Goal: Transaction & Acquisition: Purchase product/service

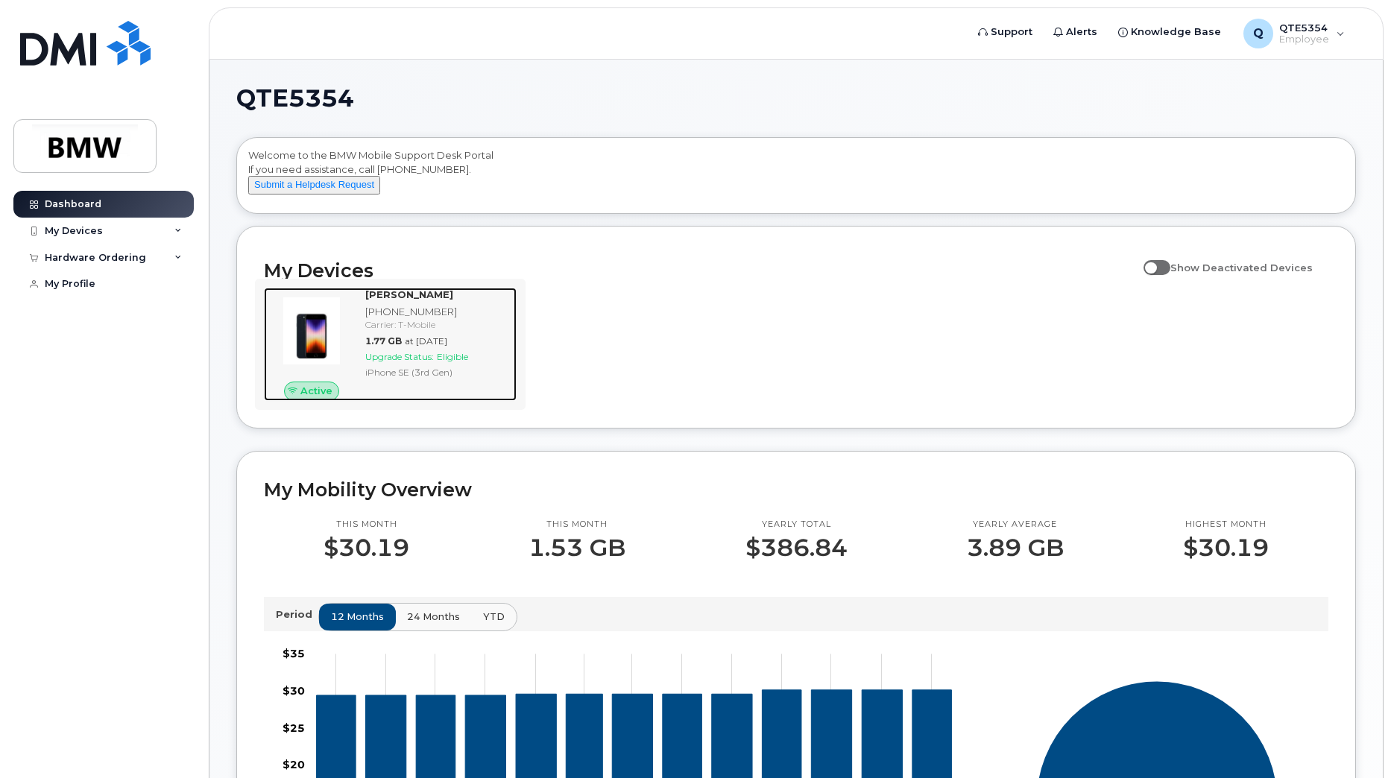
click at [458, 362] on span "Eligible" at bounding box center [452, 356] width 31 height 11
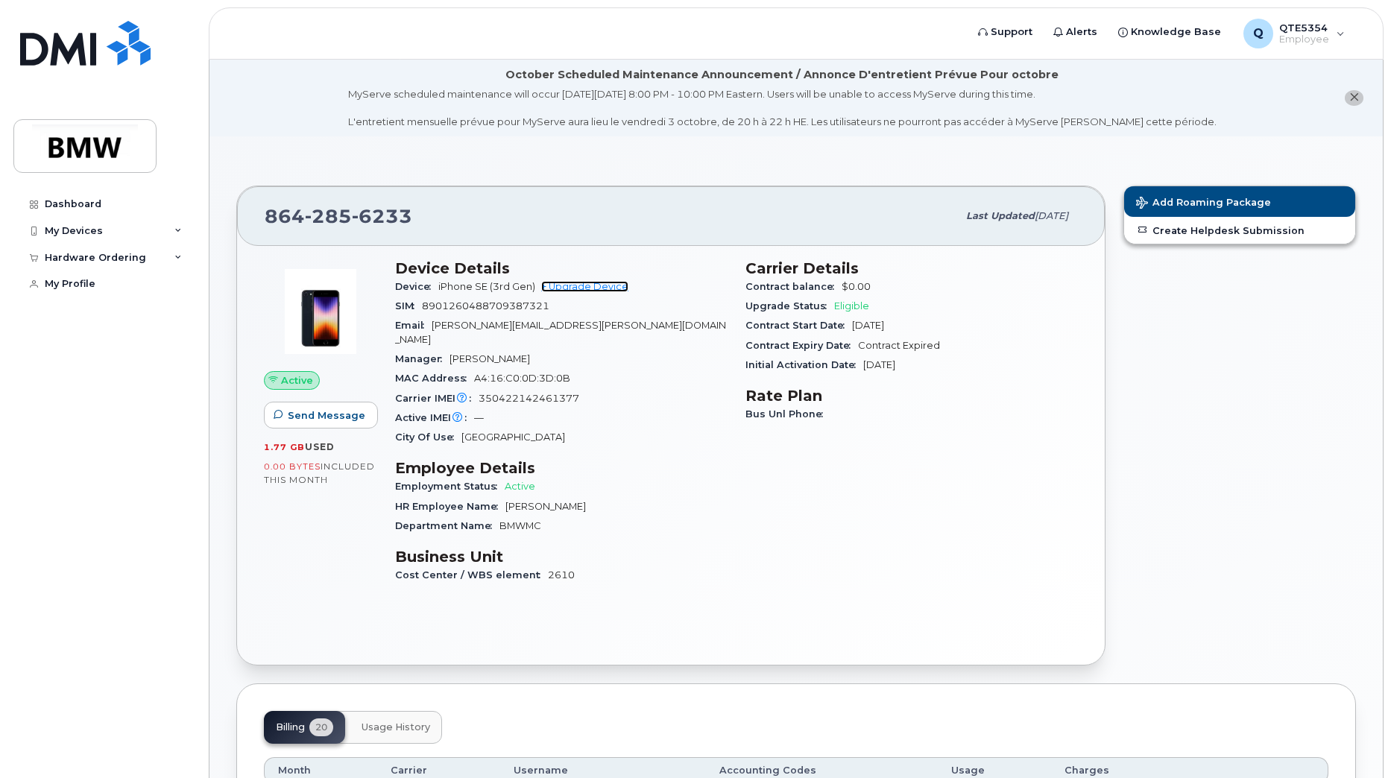
click at [581, 288] on link "+ Upgrade Device" at bounding box center [584, 286] width 87 height 11
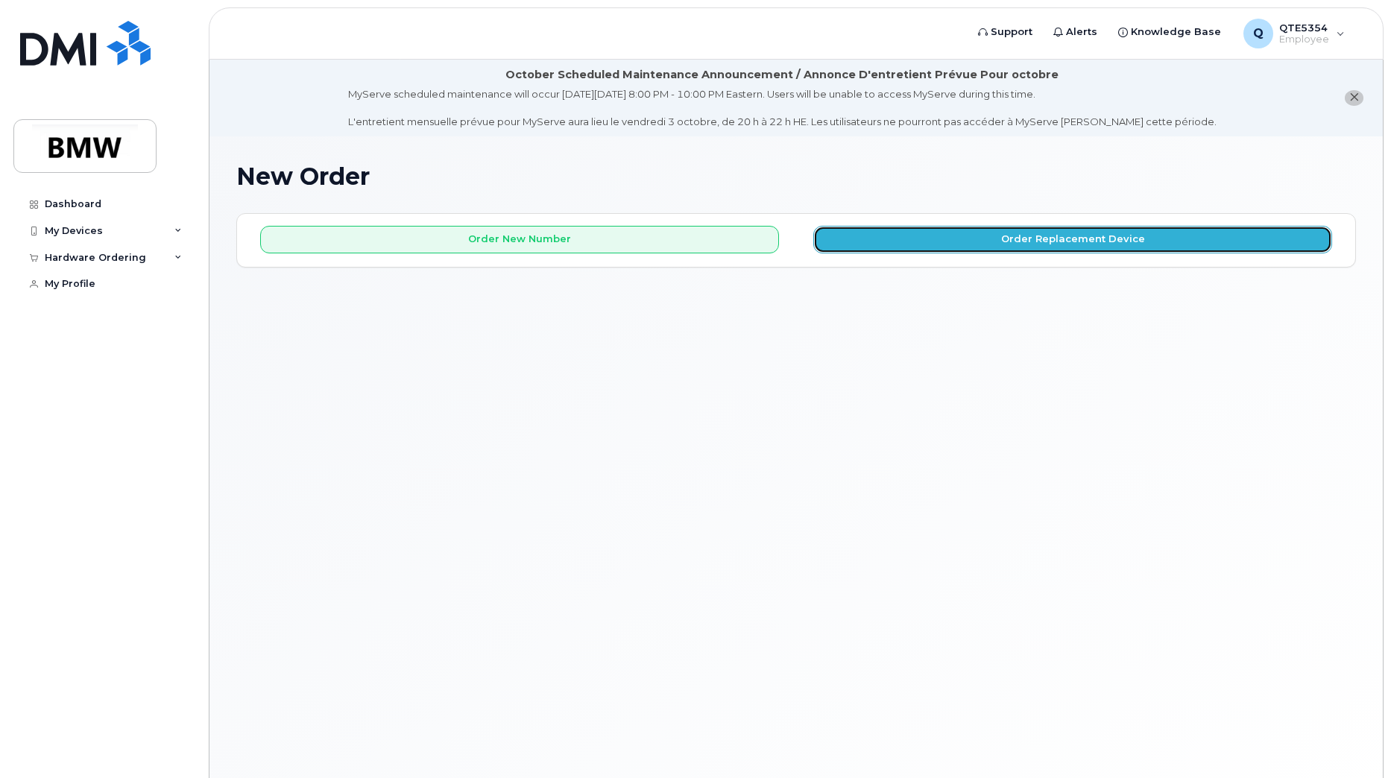
click at [843, 244] on button "Order Replacement Device" at bounding box center [1072, 240] width 519 height 28
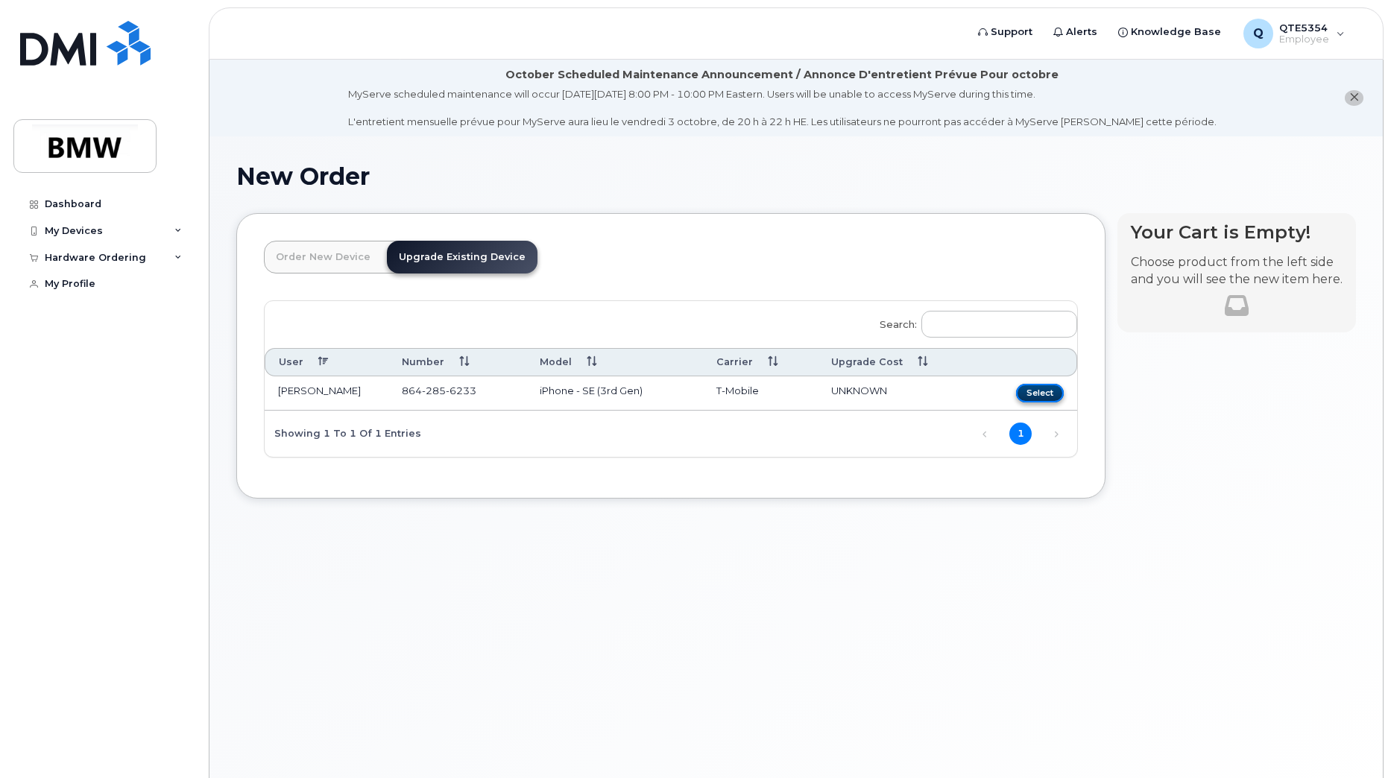
click at [1054, 396] on button "Select" at bounding box center [1040, 393] width 48 height 19
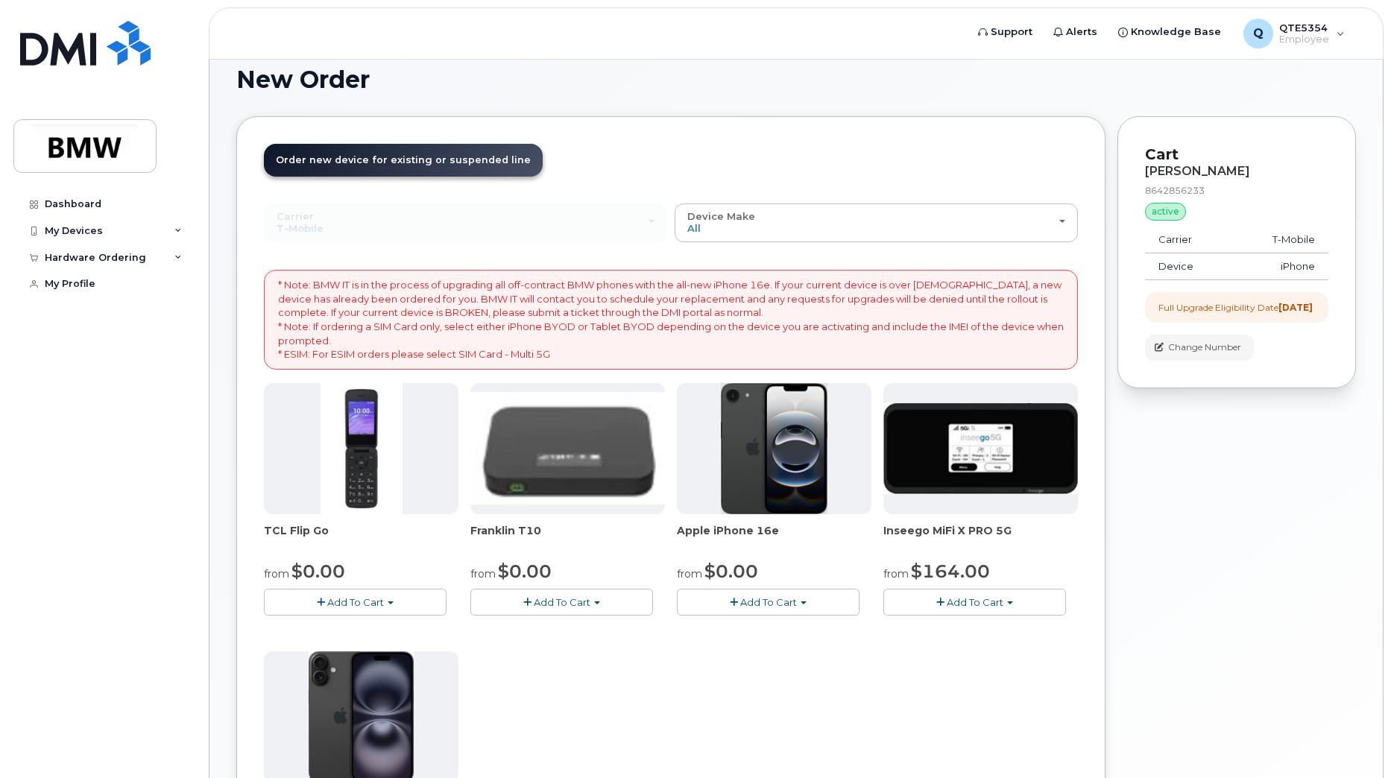
scroll to position [149, 0]
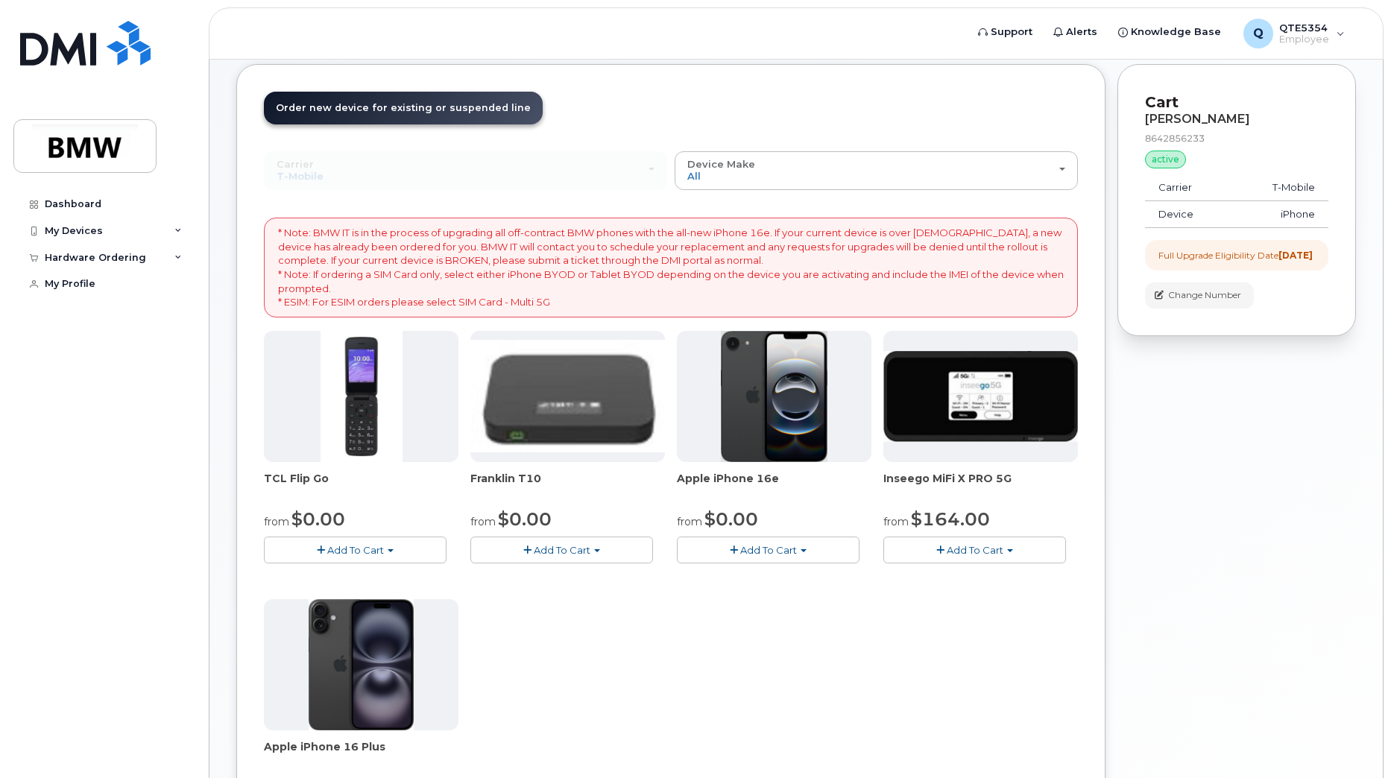
click at [783, 543] on button "Add To Cart" at bounding box center [768, 550] width 183 height 26
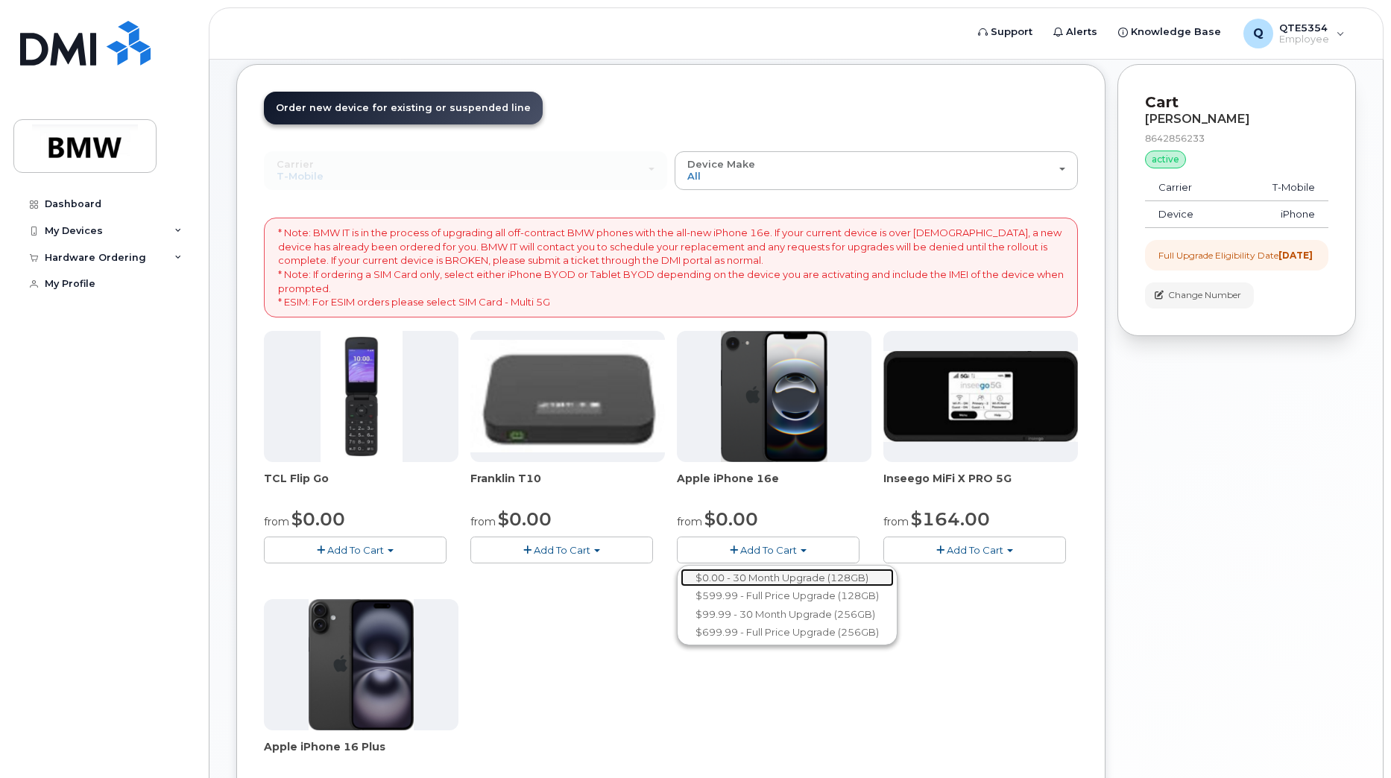
click at [791, 578] on link "$0.00 - 30 Month Upgrade (128GB)" at bounding box center [786, 578] width 213 height 19
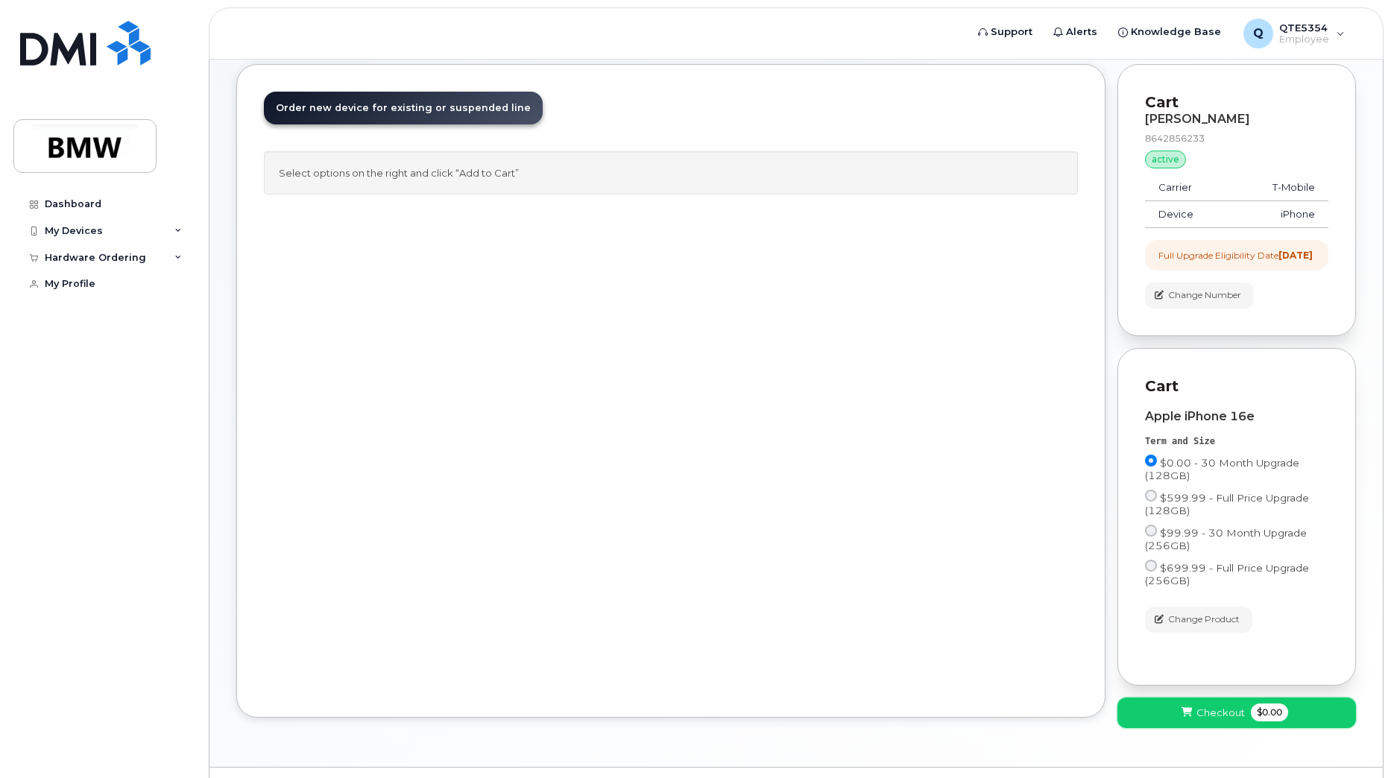
click at [1174, 728] on button "Checkout $0.00" at bounding box center [1236, 713] width 238 height 31
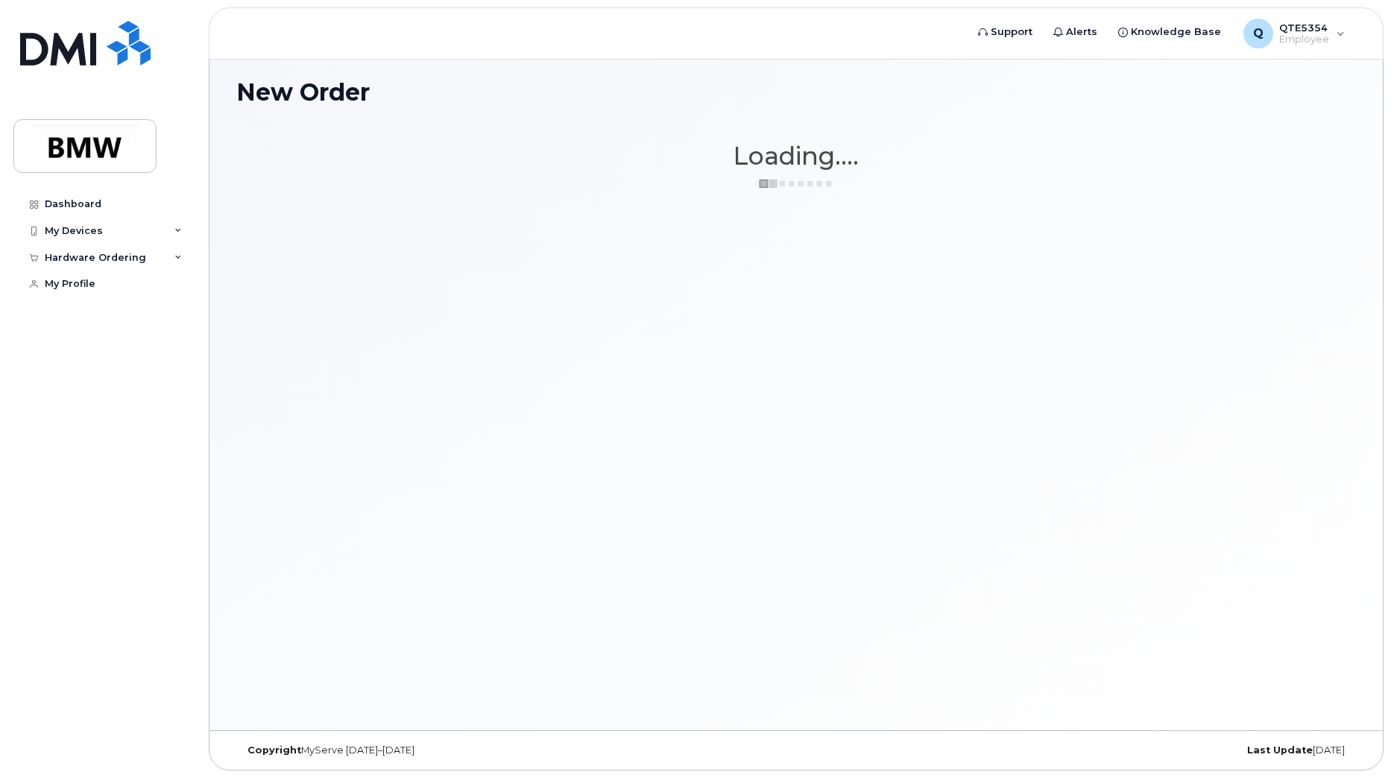
scroll to position [84, 0]
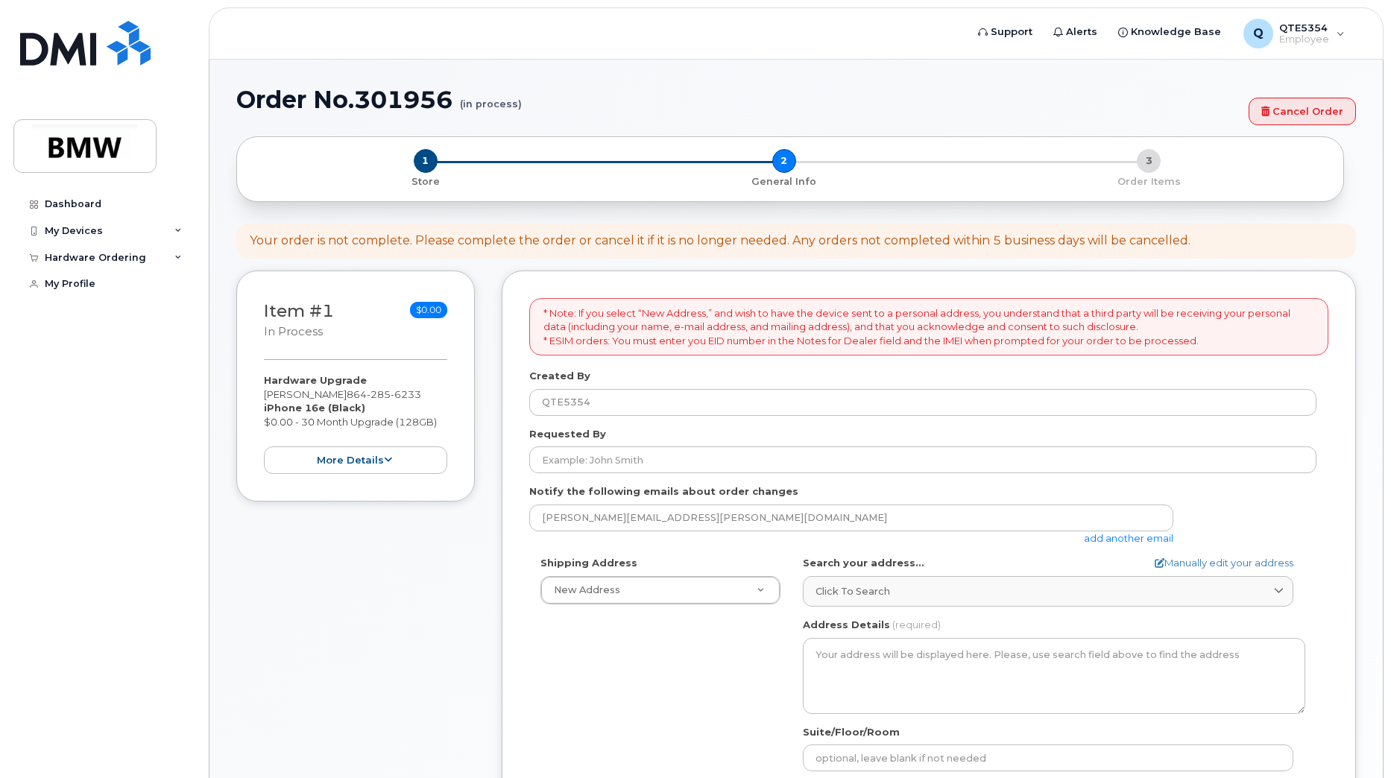
select select
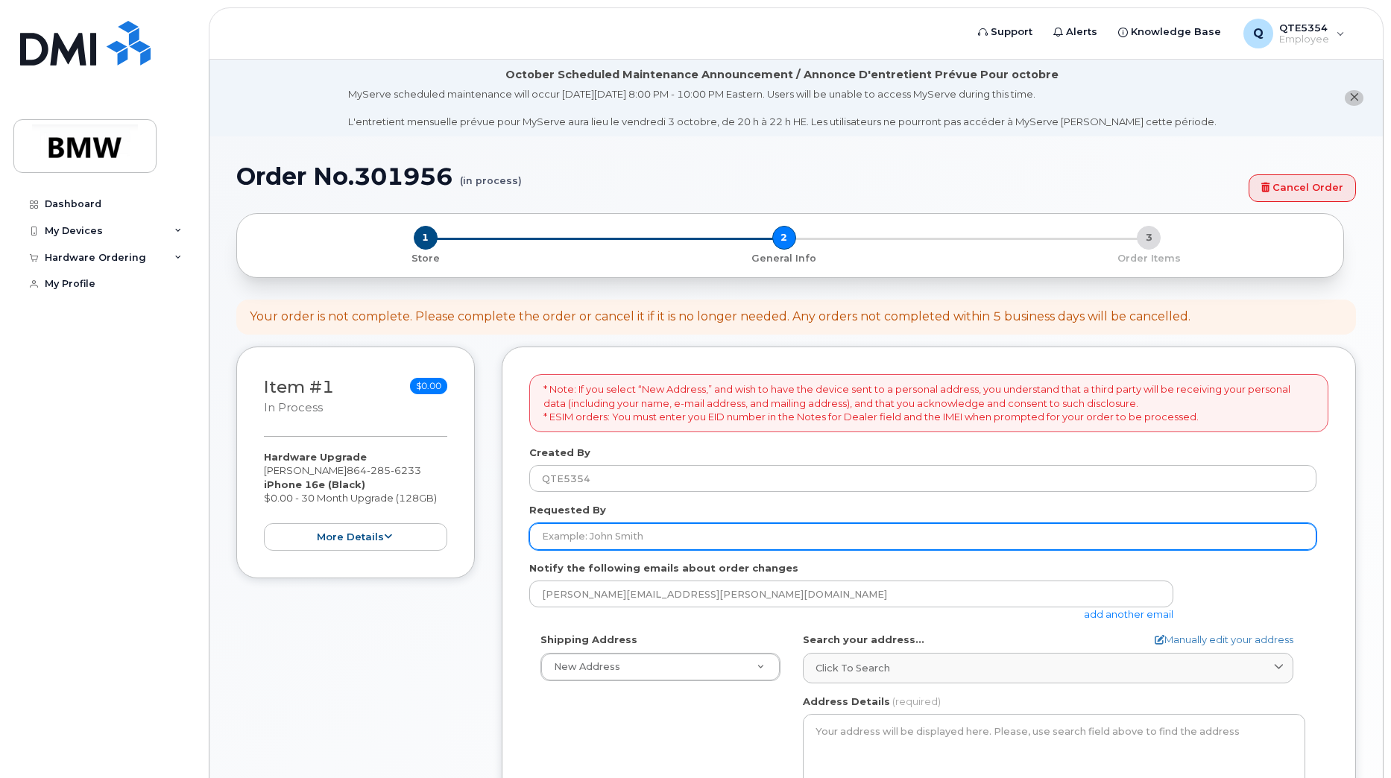
click at [685, 537] on input "Requested By" at bounding box center [922, 536] width 787 height 27
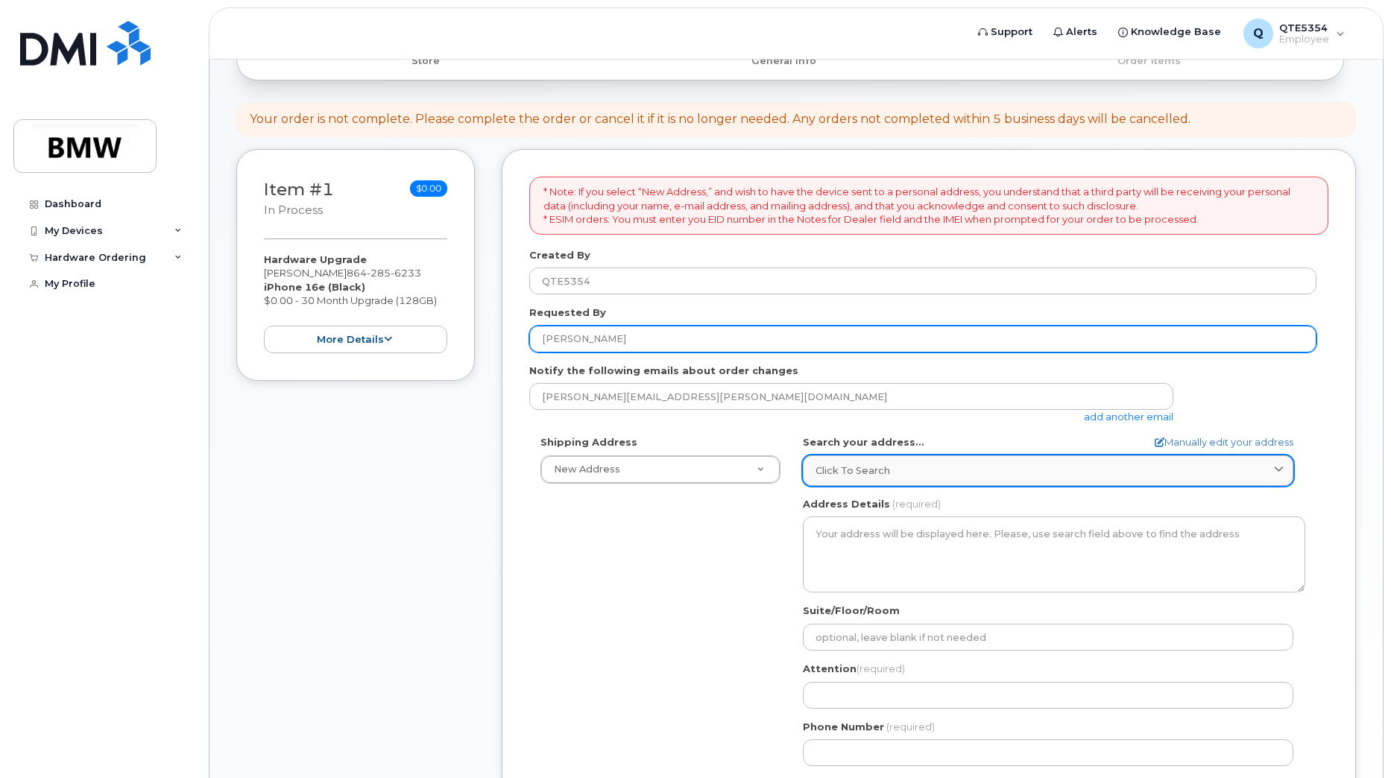
scroll to position [224, 0]
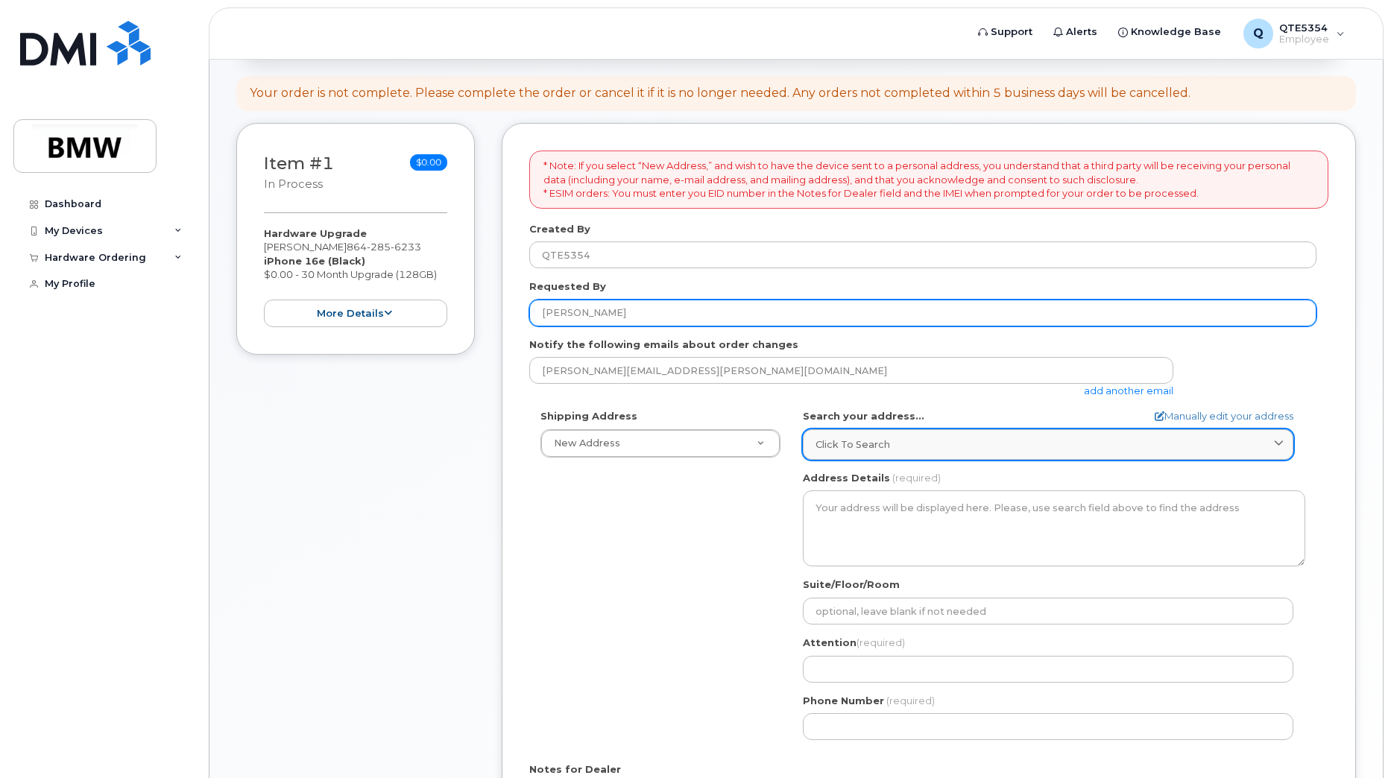
type input "[PERSON_NAME]"
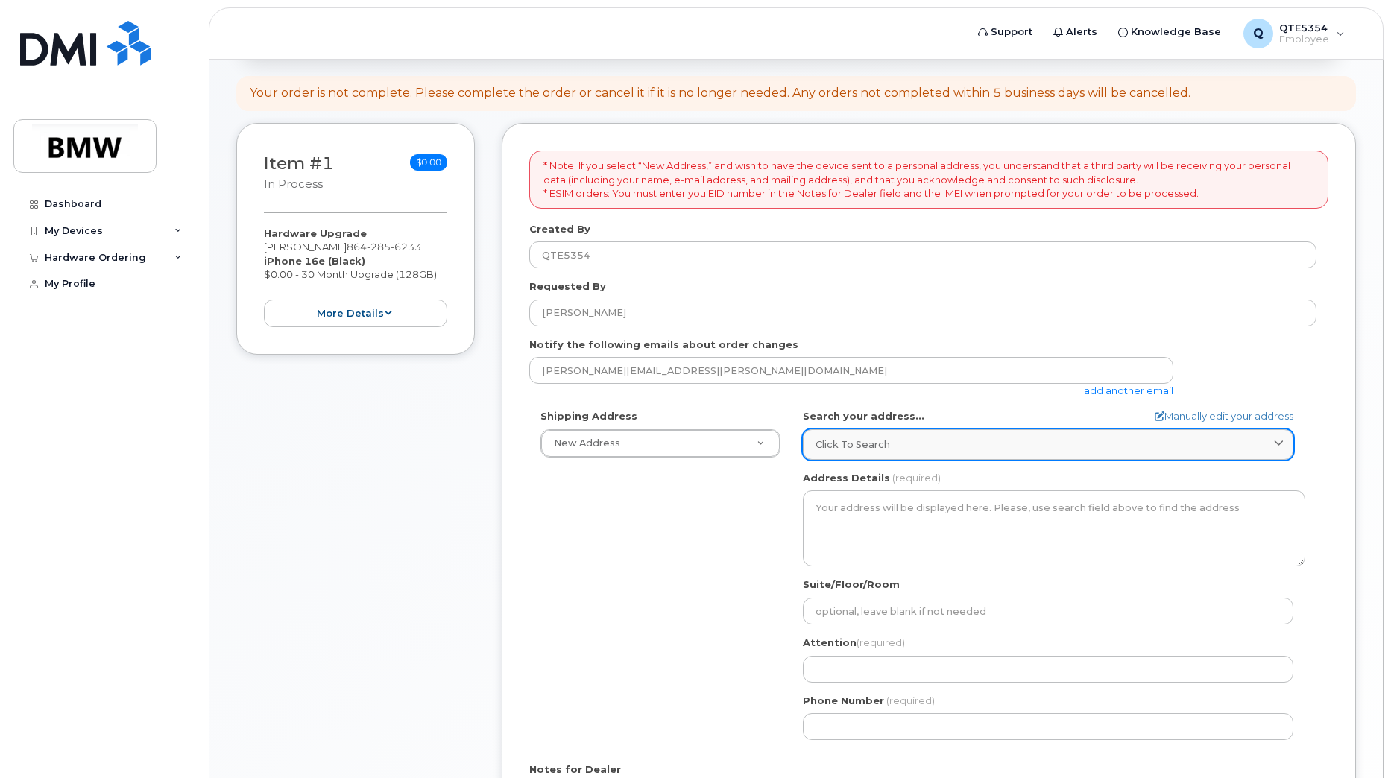
click at [1230, 452] on link "Click to search" at bounding box center [1048, 444] width 490 height 31
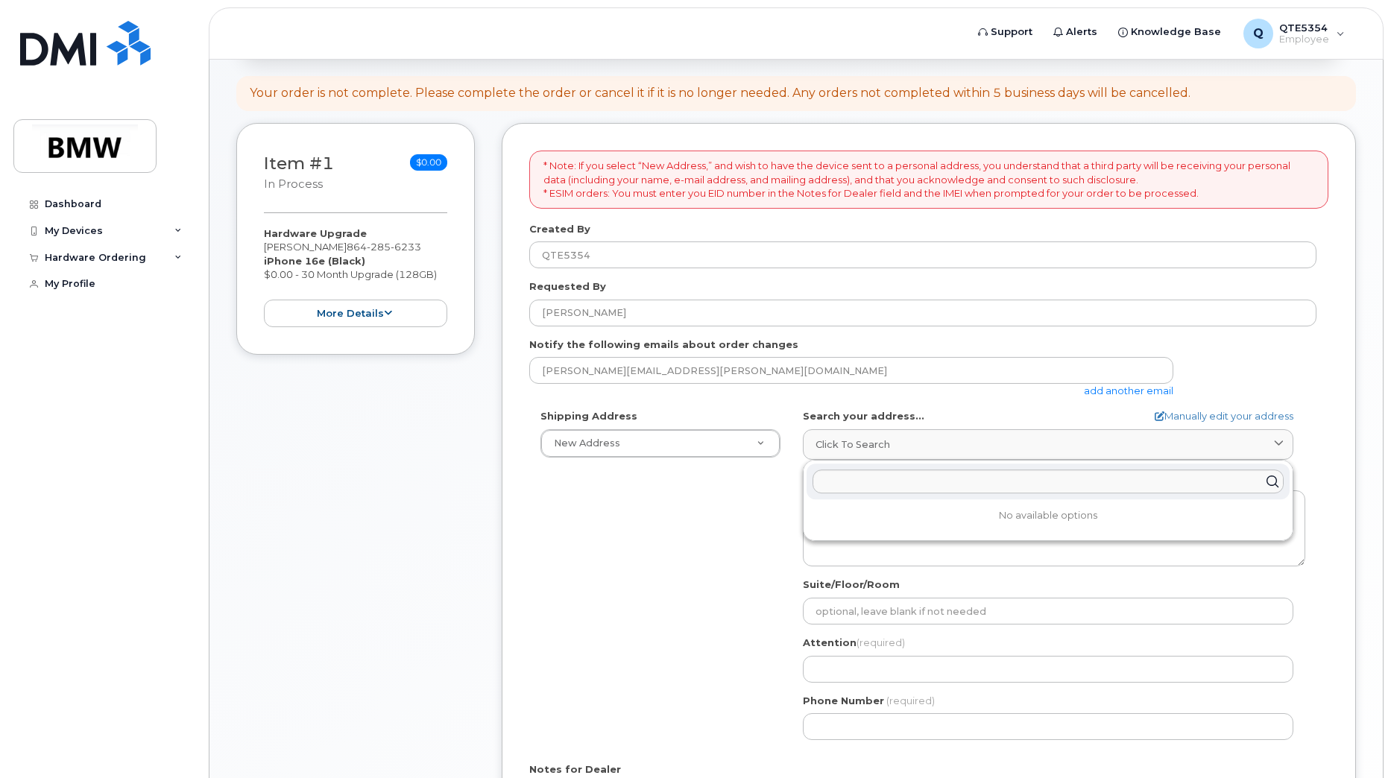
click at [702, 513] on div "Shipping Address New Address New Address BMW MC Plant BMW North America Financi…" at bounding box center [922, 580] width 787 height 342
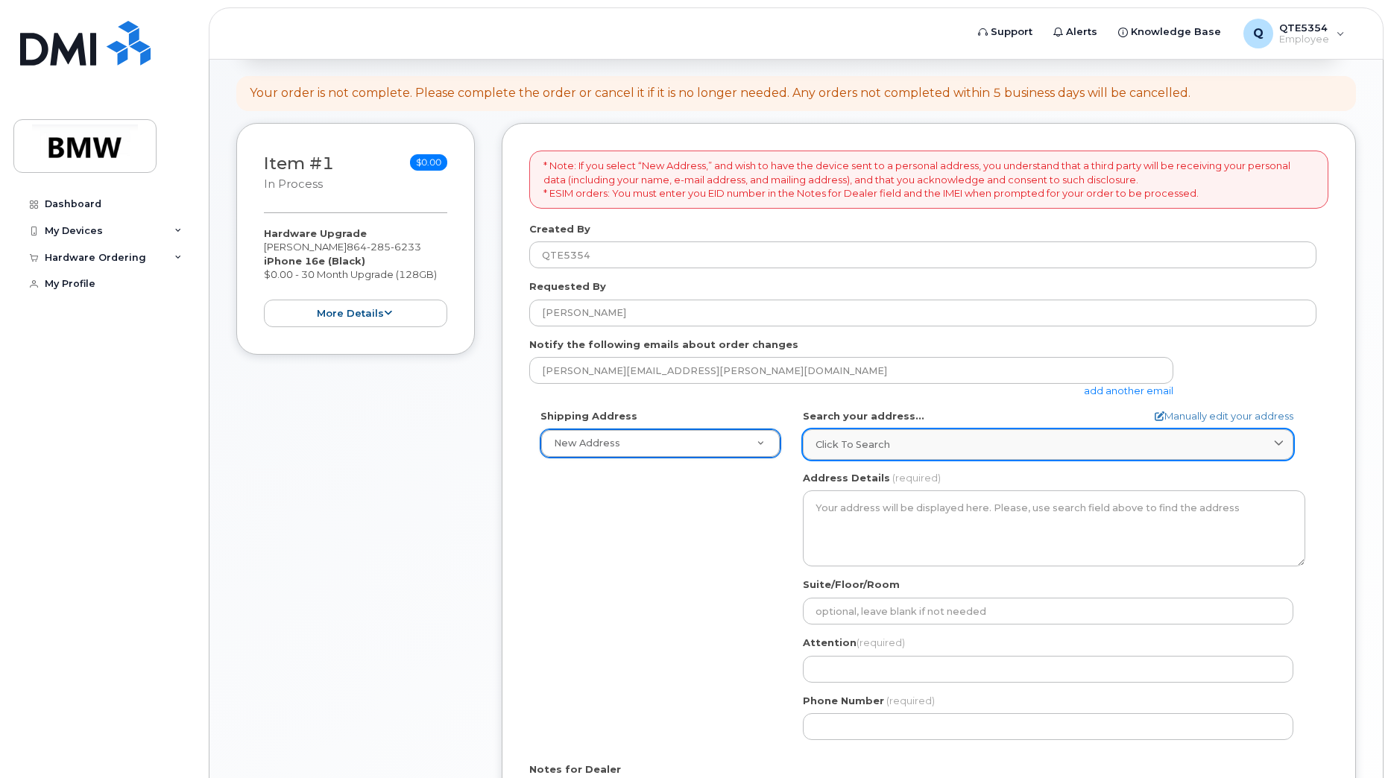
click at [877, 449] on span "Click to search" at bounding box center [852, 444] width 75 height 14
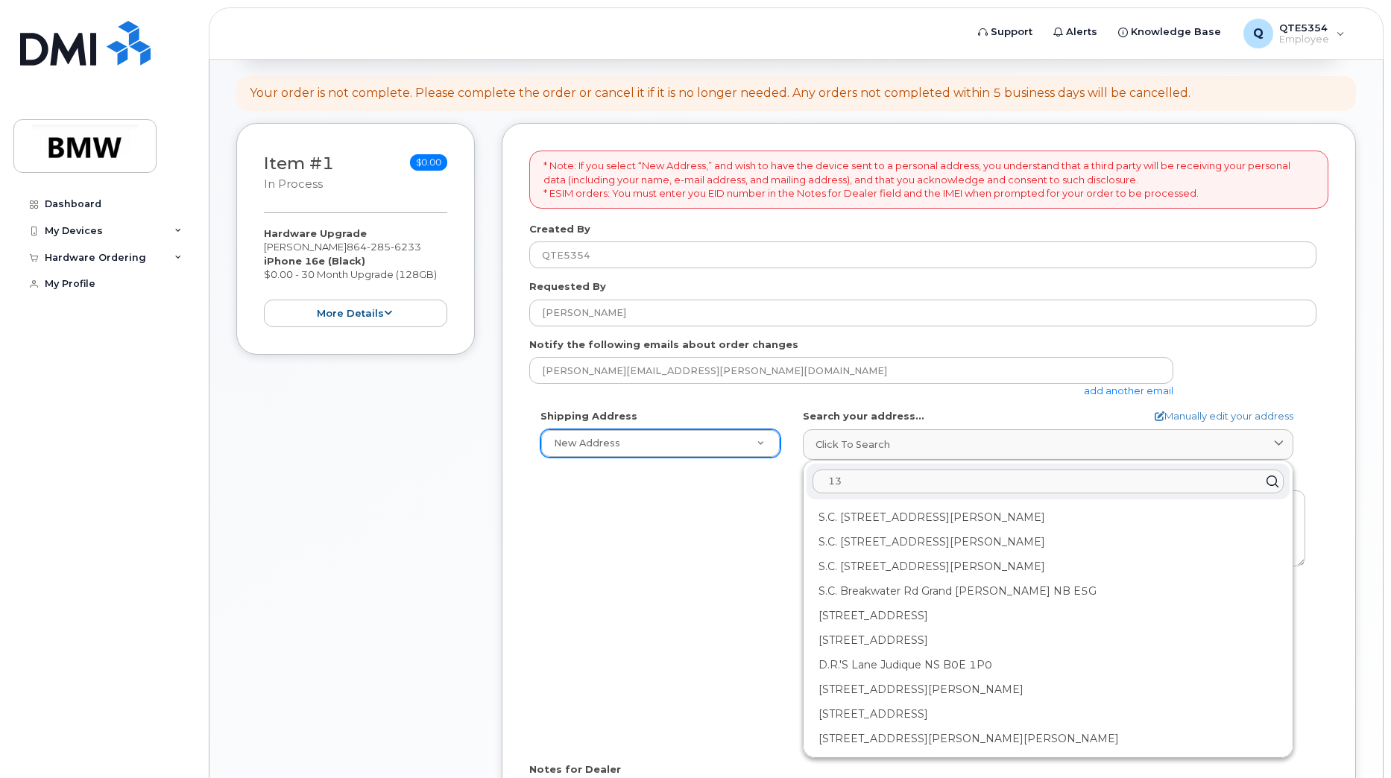
type input "1"
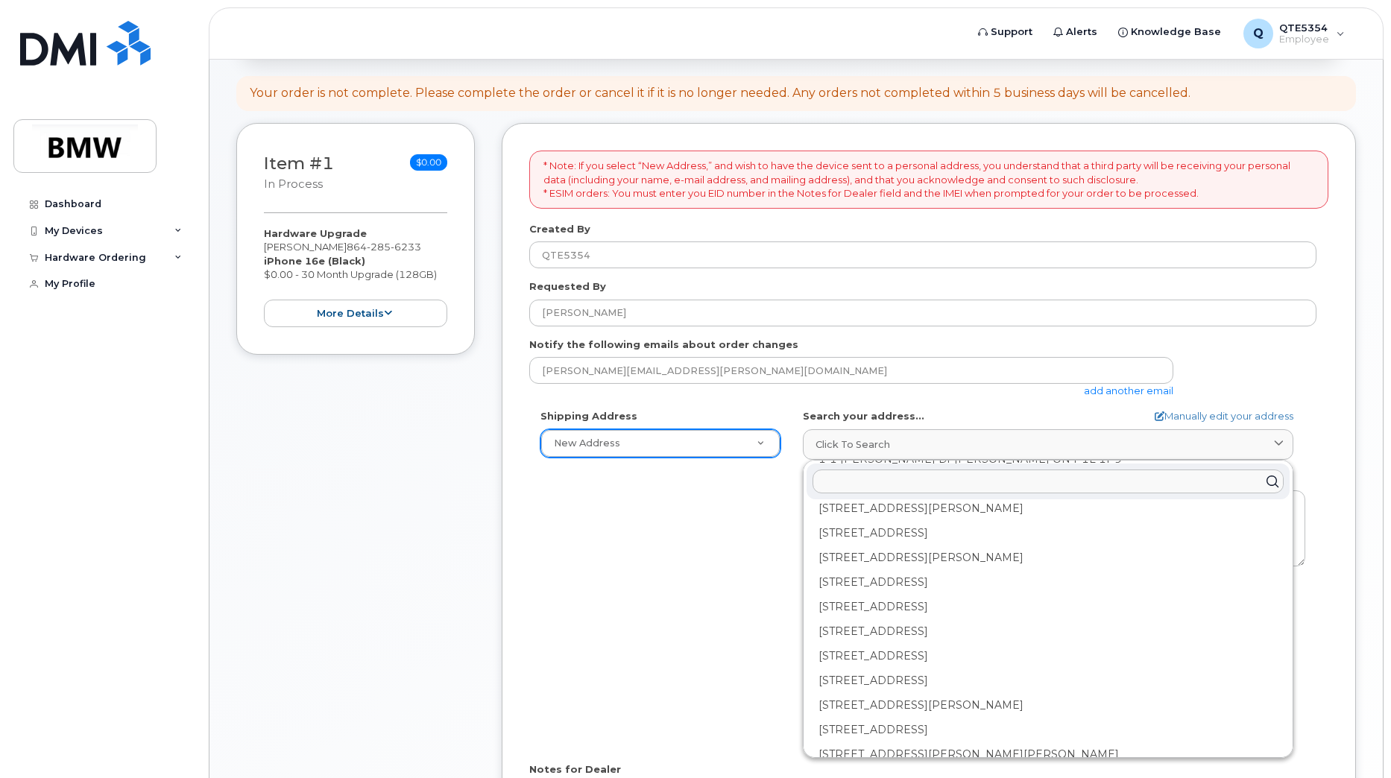
scroll to position [1043, 0]
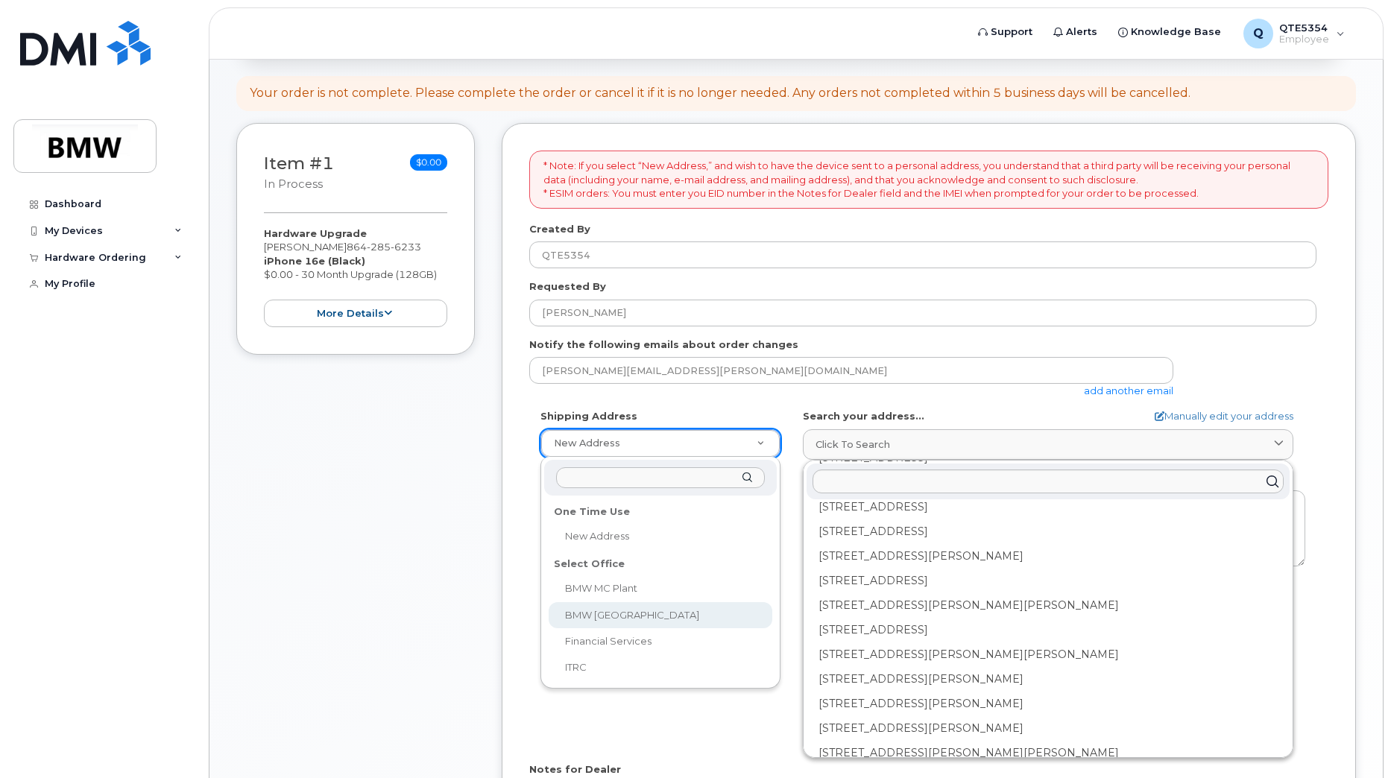
select select
type textarea "200 BMW Drive Woodcliff Lake NJ 07677 Woodcliff Lake New Jersey 07677"
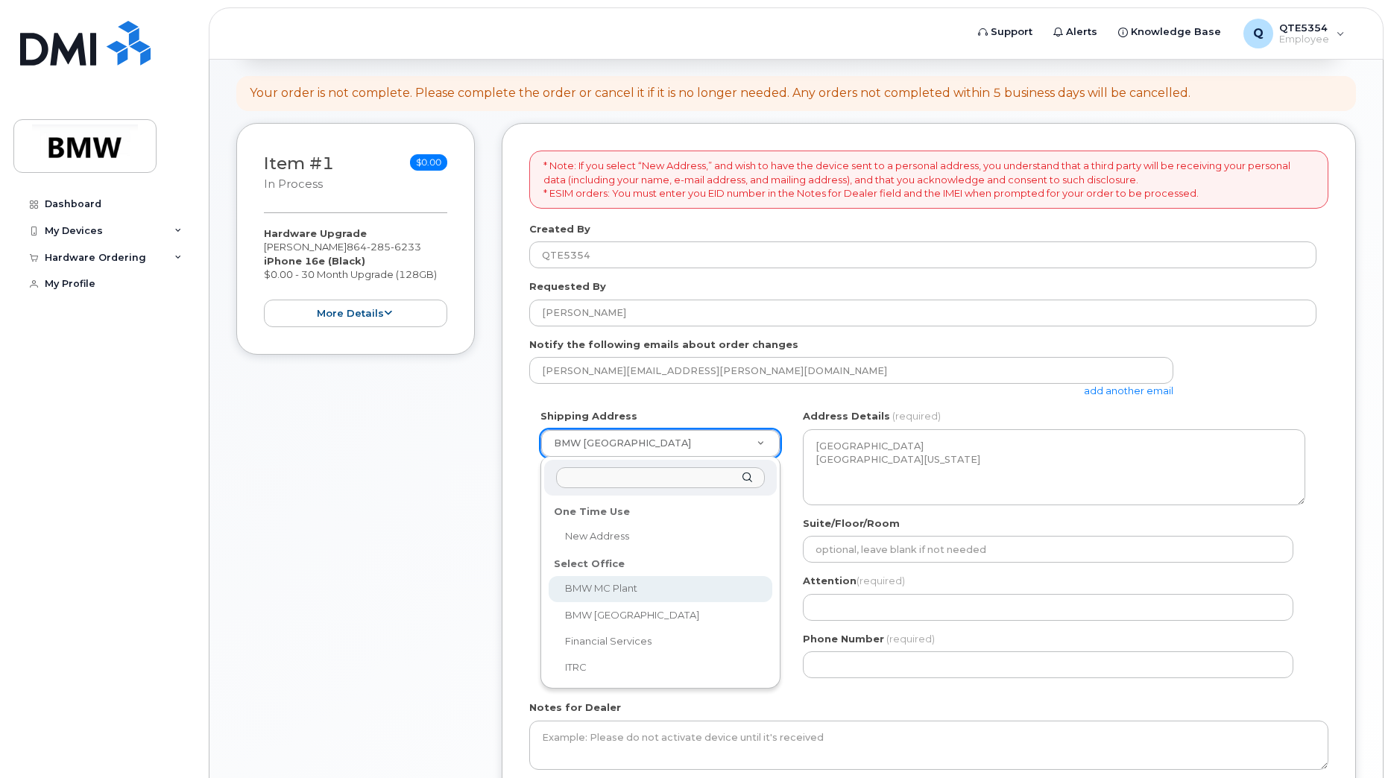
select select
type textarea "1400 Highway 101 S GREER SC 29651-6731 UNITED STATES Greer South Carolina 29651…"
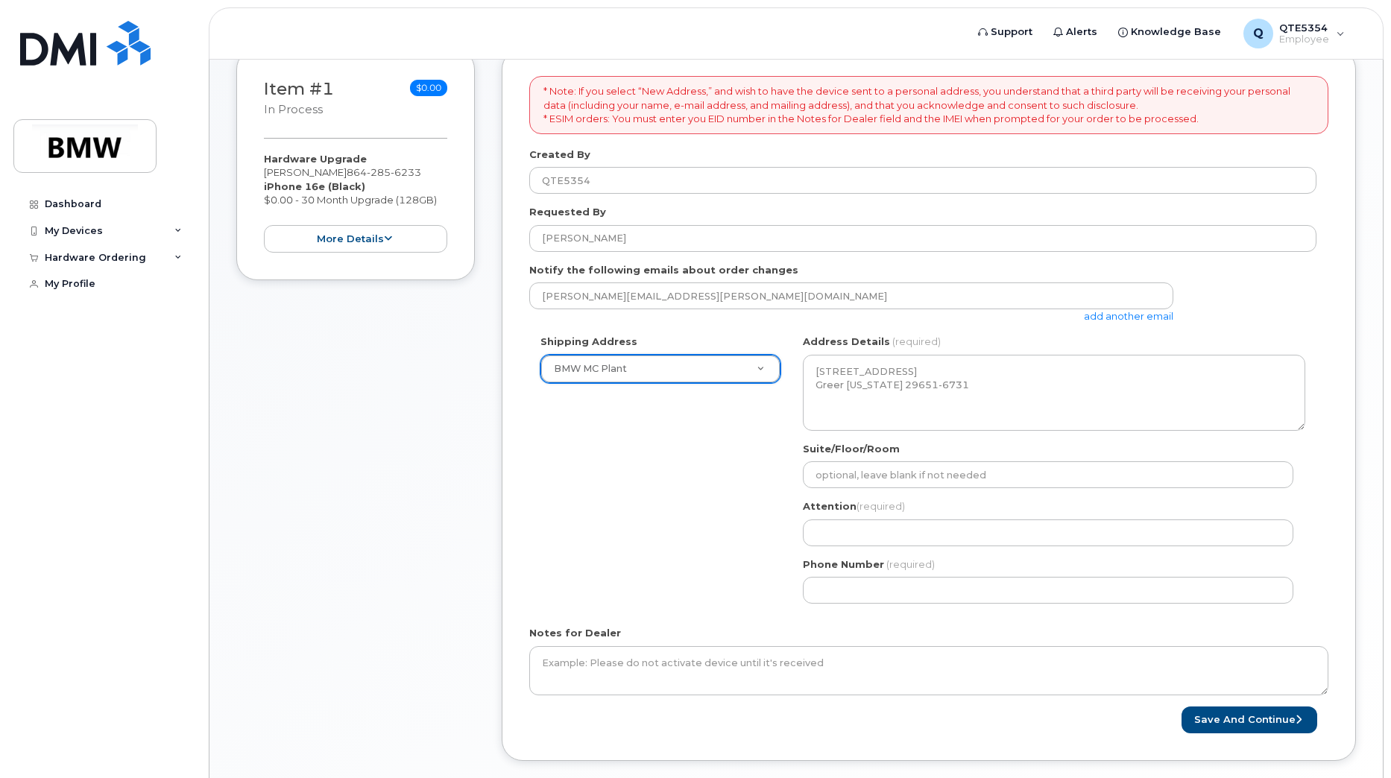
scroll to position [224, 0]
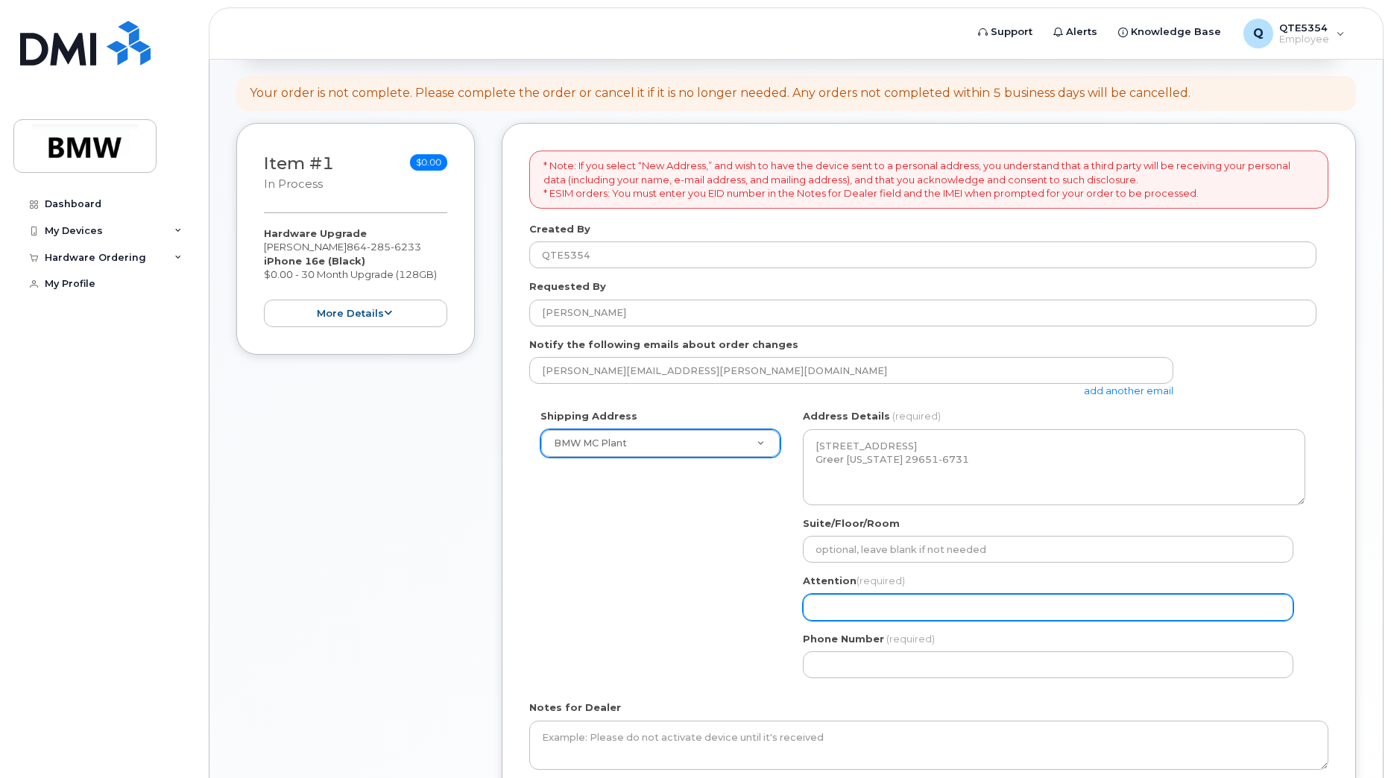
click at [886, 594] on input "Attention (required)" at bounding box center [1048, 607] width 490 height 27
select select
type input "D"
select select
type input "Da"
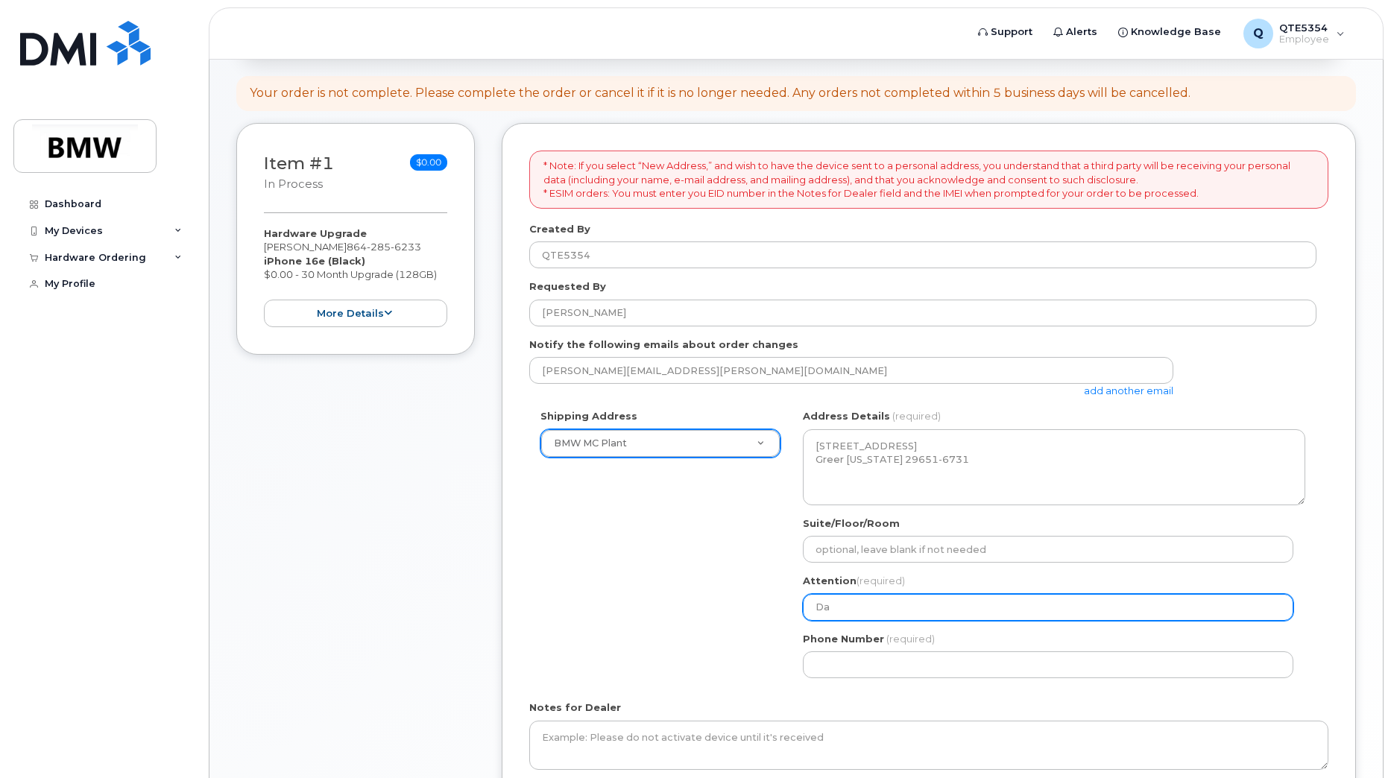
select select
type input "Dal"
select select
type input "Dale"
select select
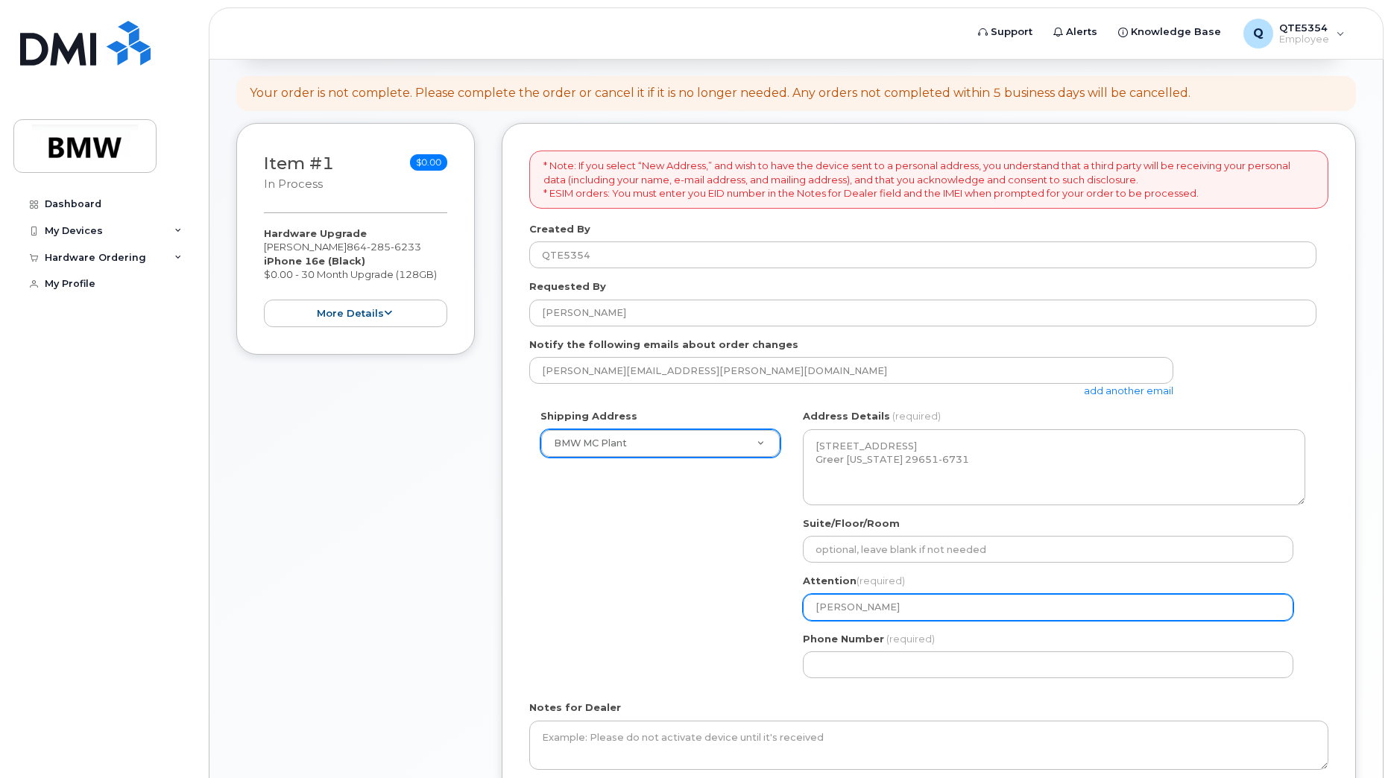
type input "Dale g"
select select
type input "Dale gi"
select select
type input "Dale gib"
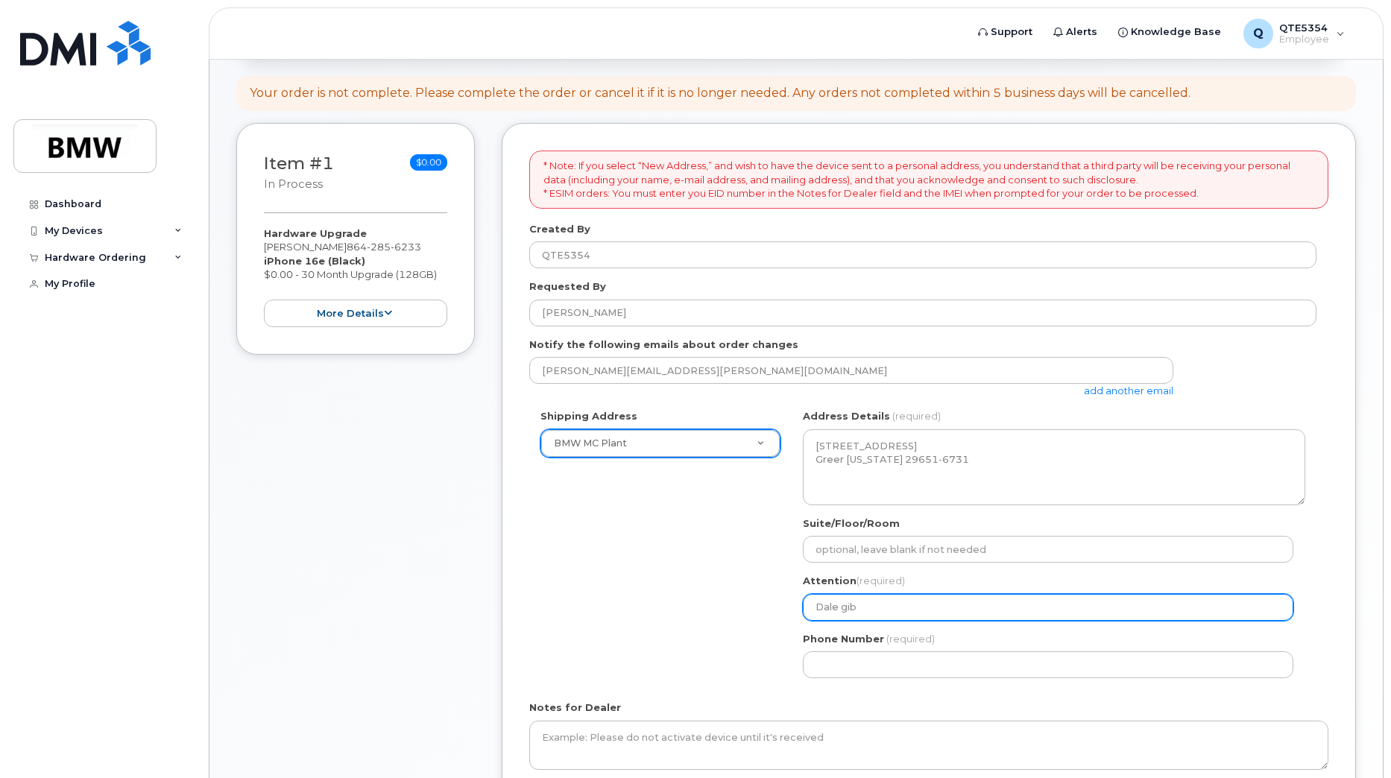
select select
type input "Dale gibs"
select select
type input "Dale gibso"
select select
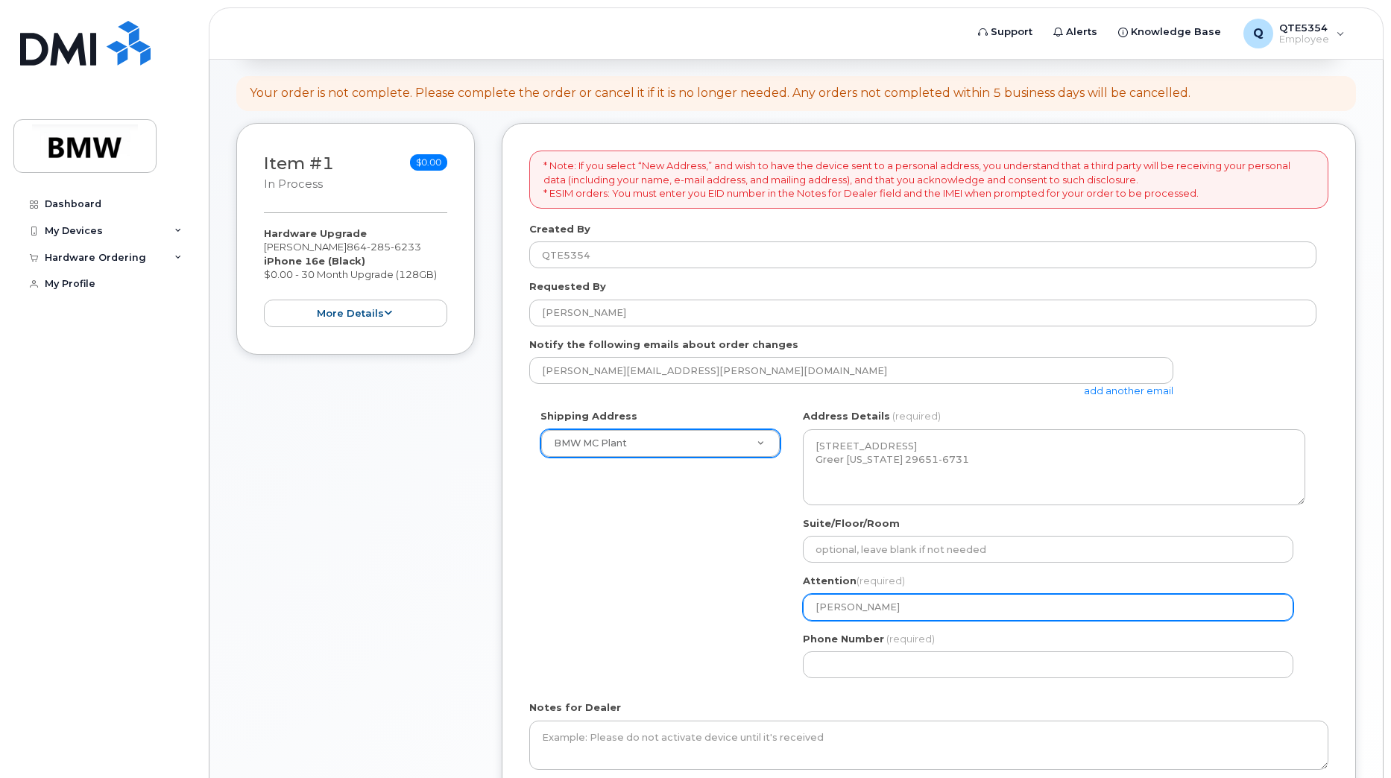
type input "Dale gibson"
click at [841, 603] on input "Dale gibson" at bounding box center [1048, 607] width 490 height 27
select select
type input "[PERSON_NAME]"
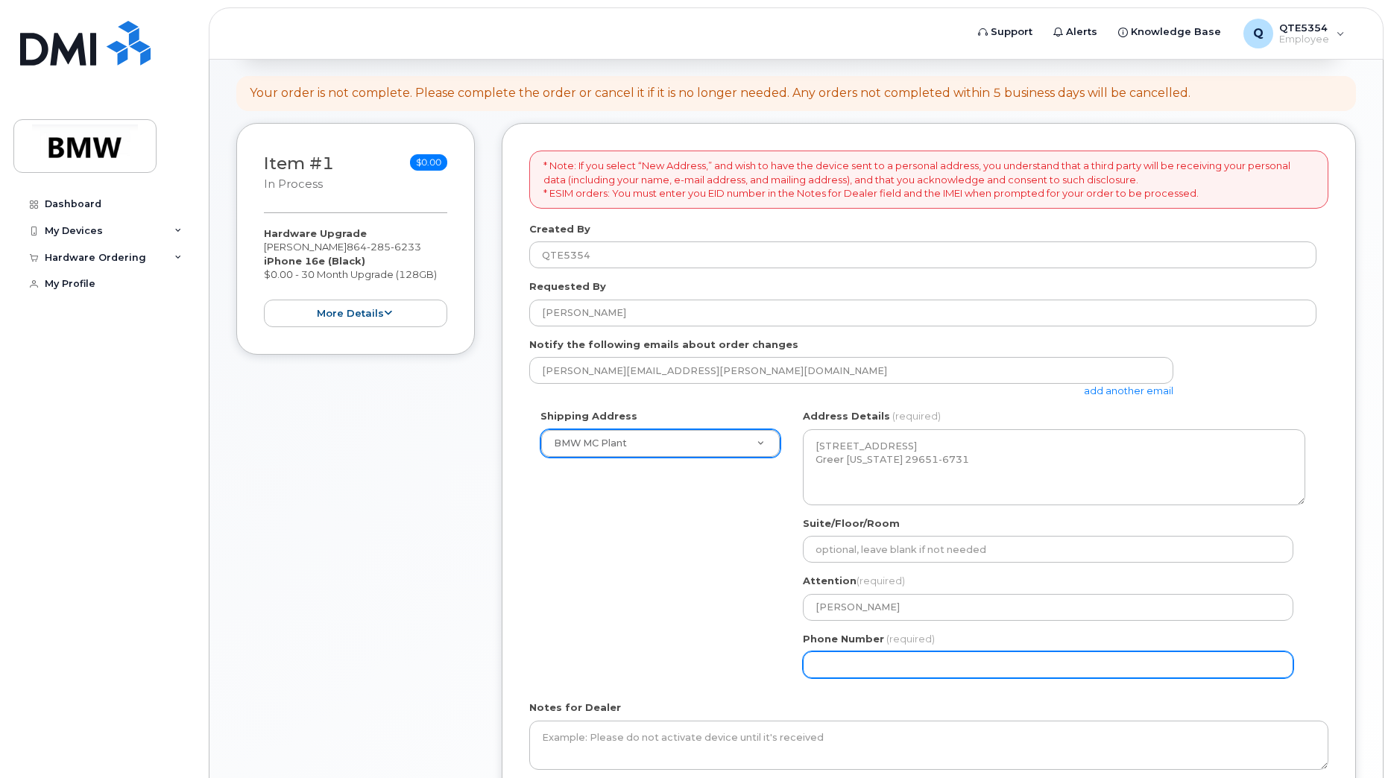
click at [843, 666] on input "Phone Number" at bounding box center [1048, 664] width 490 height 27
type input "8642856233"
select select
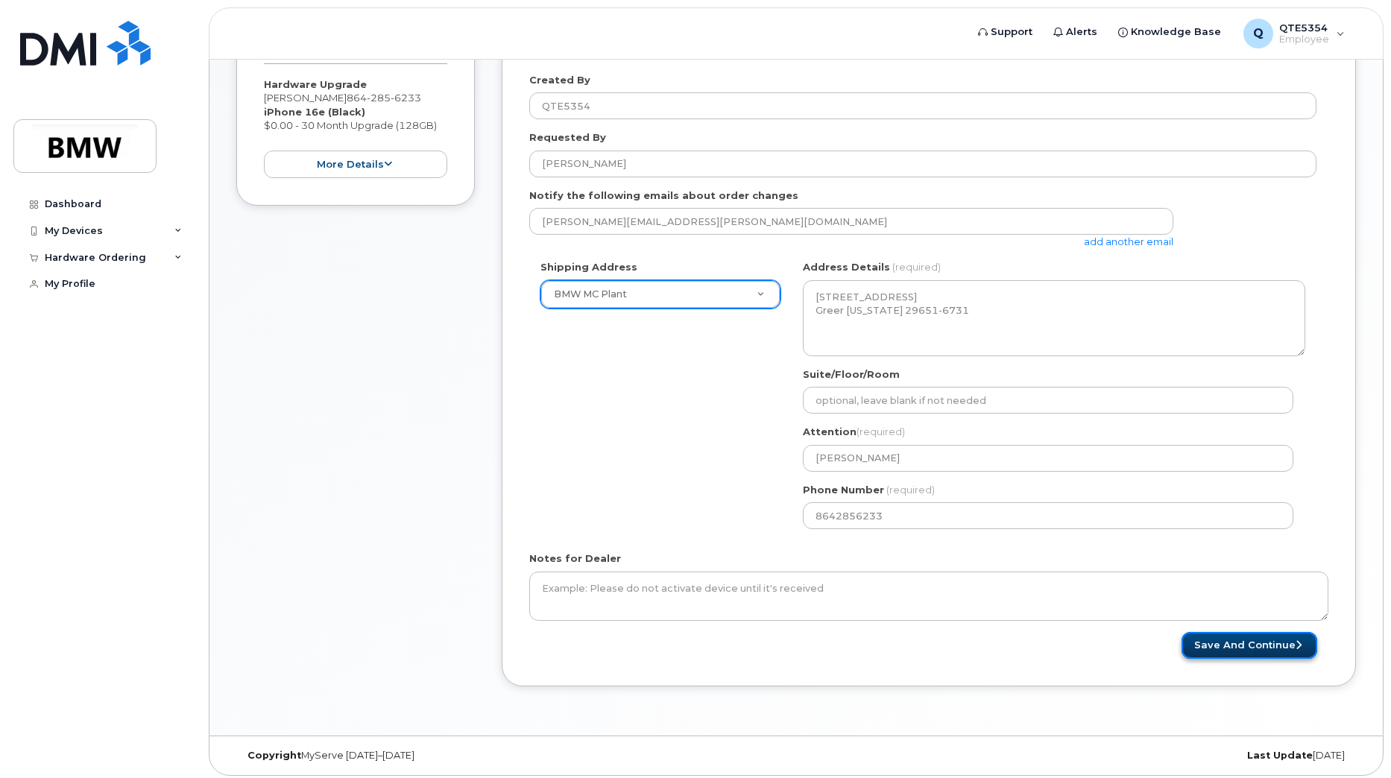
click at [1227, 647] on button "Save and Continue" at bounding box center [1249, 646] width 136 height 28
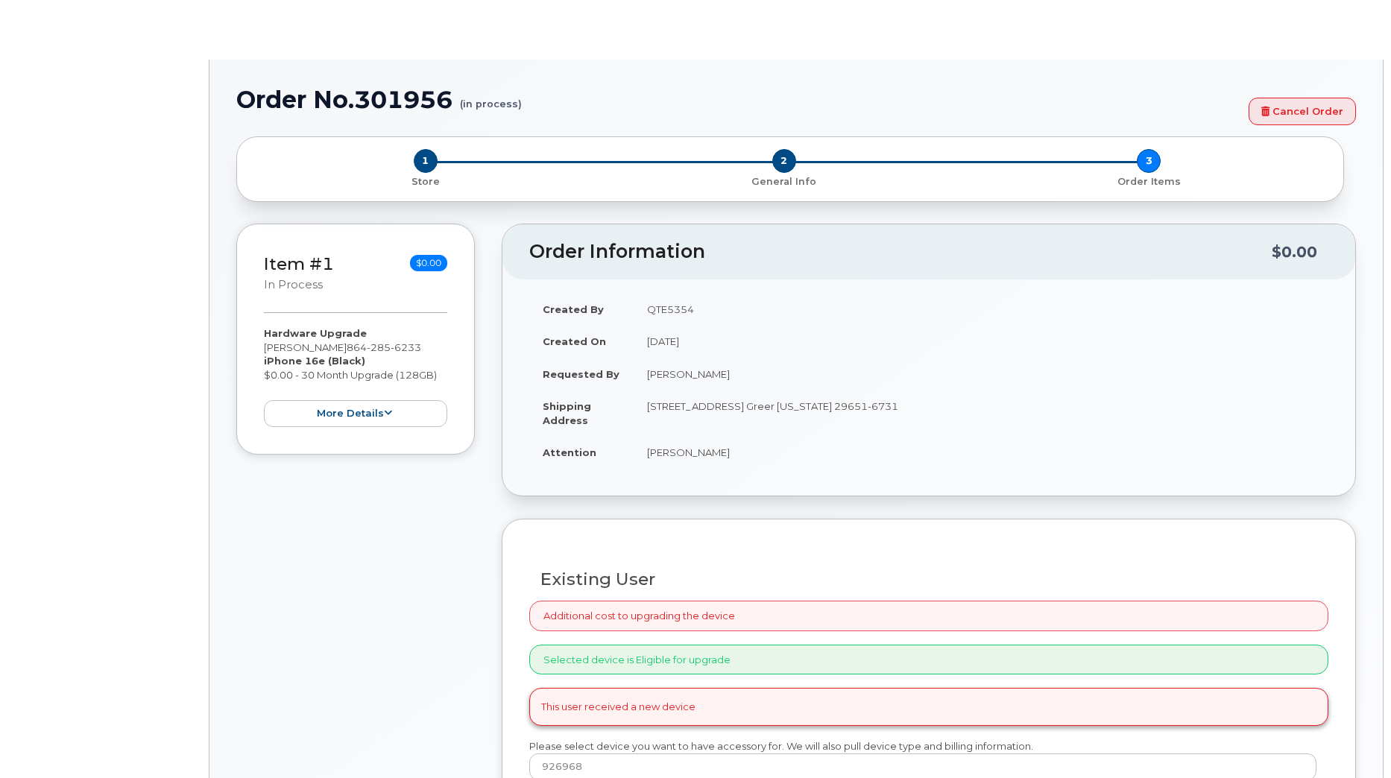
select select "1895502"
type input "1915984"
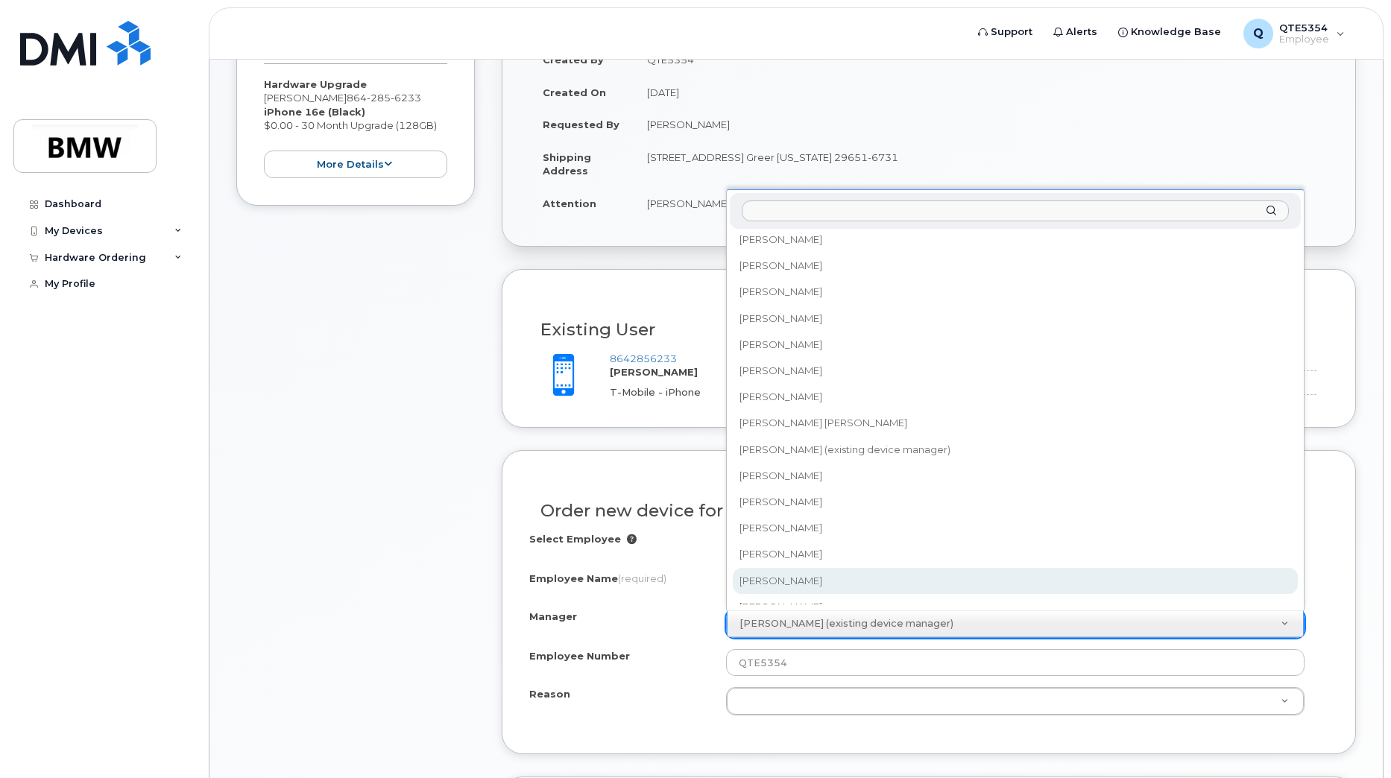
scroll to position [11565, 0]
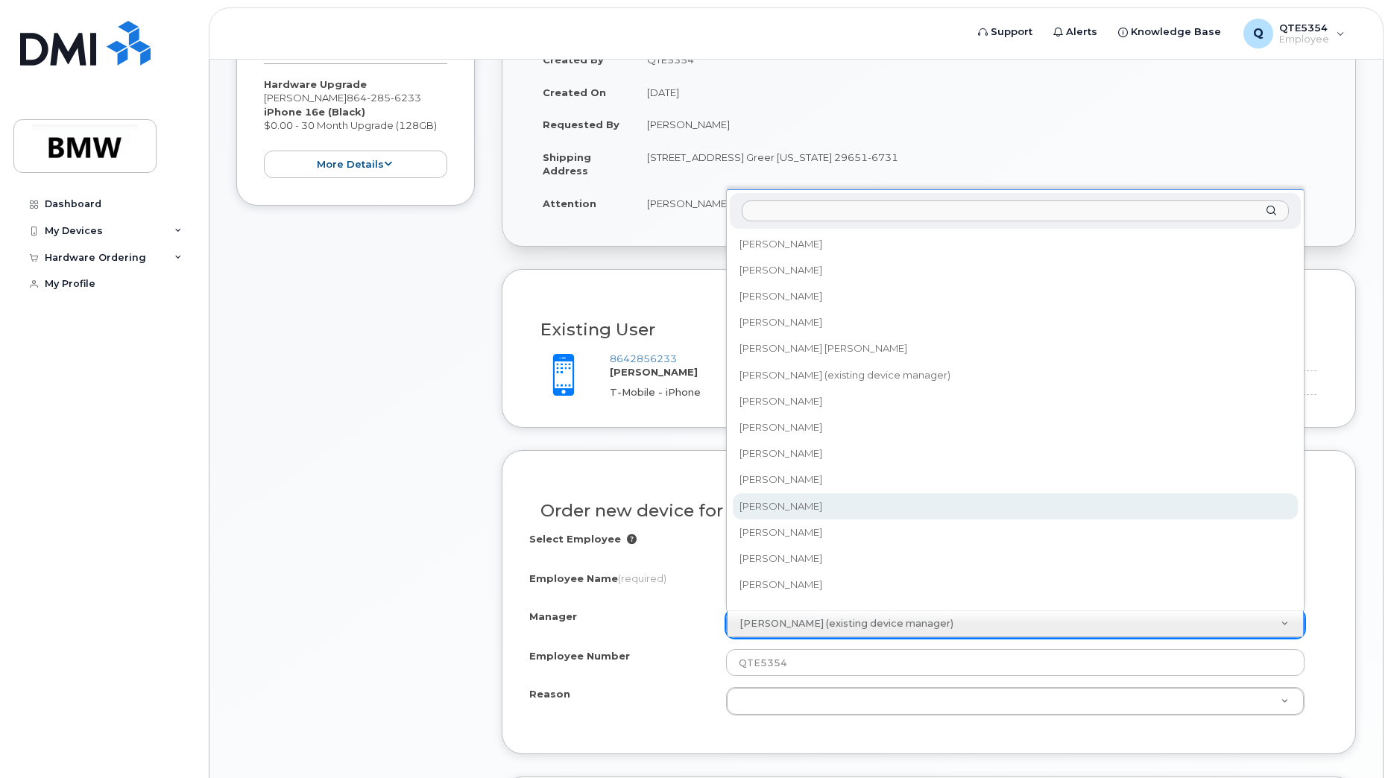
select select "1903116"
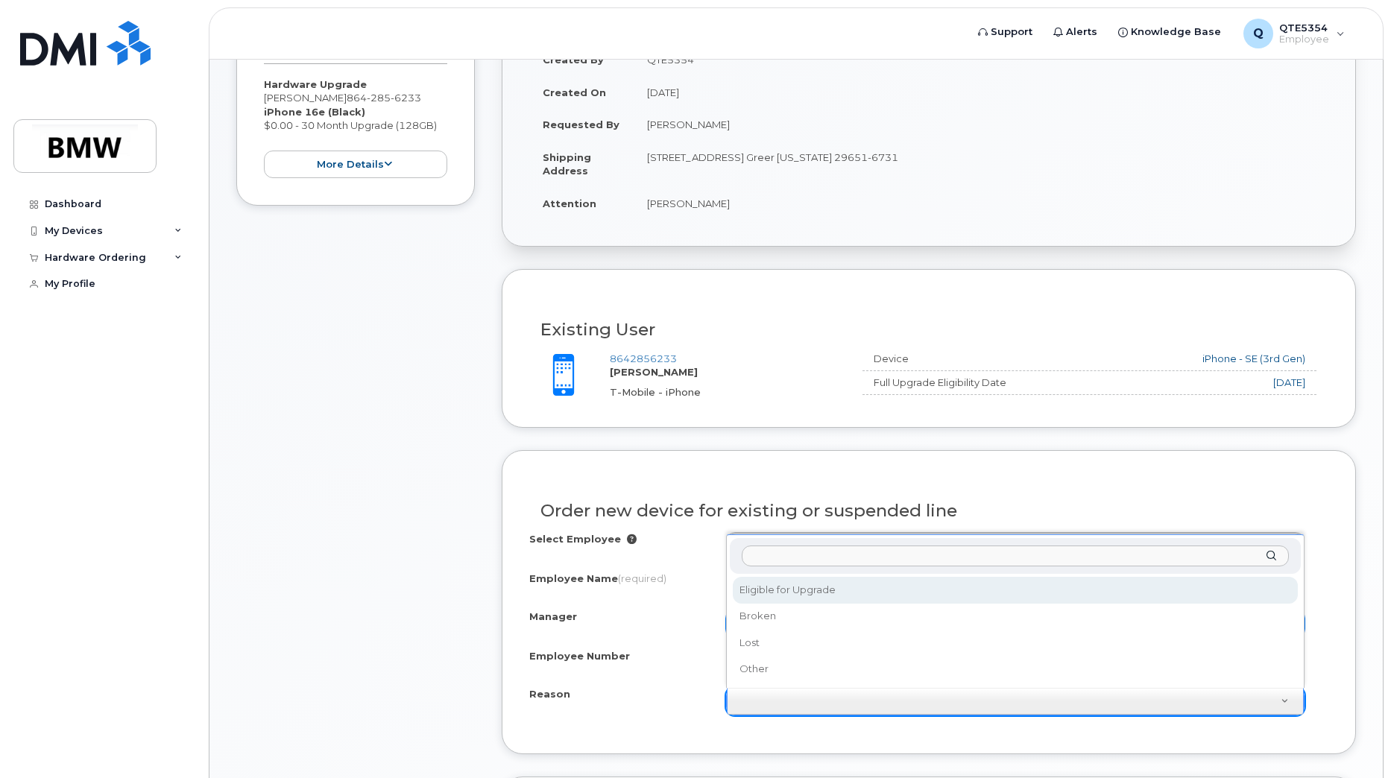
select select "eligible_for_upgrade"
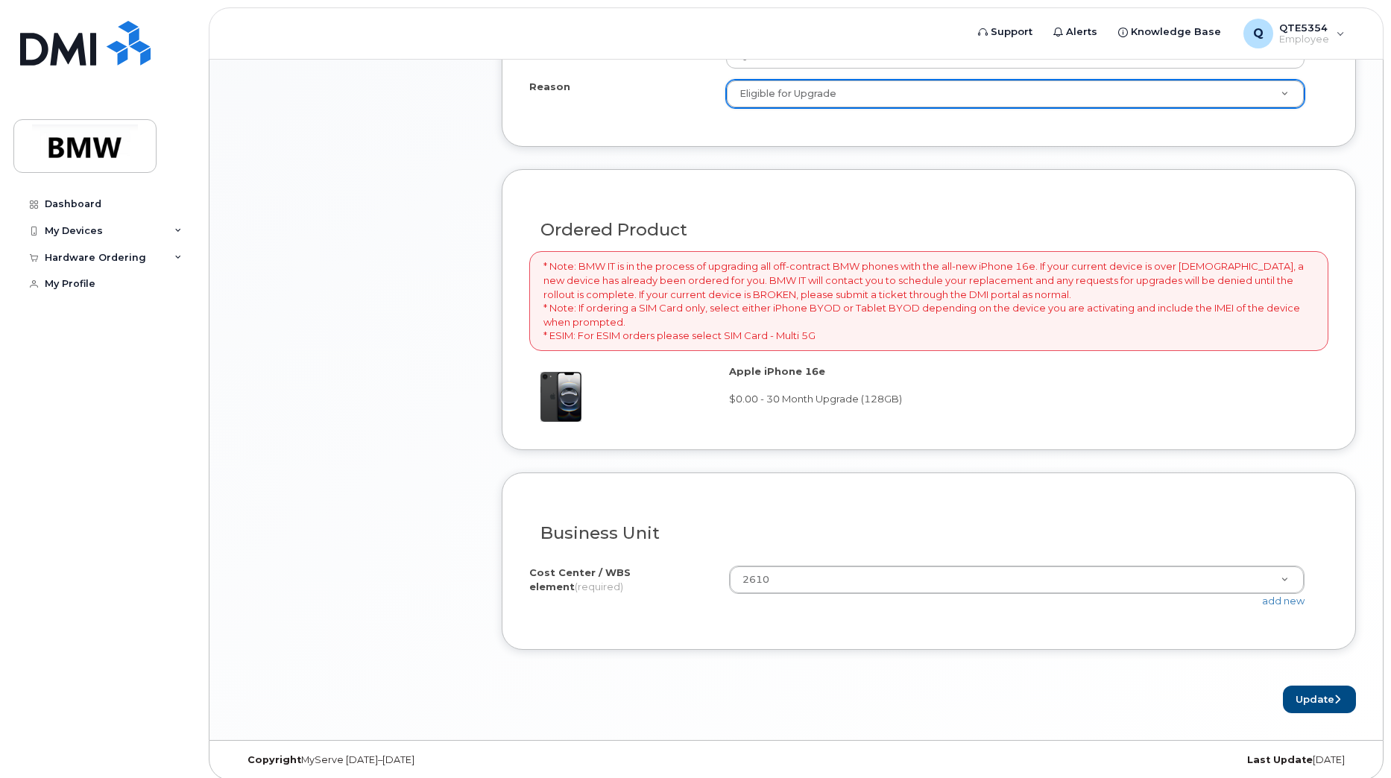
scroll to position [990, 0]
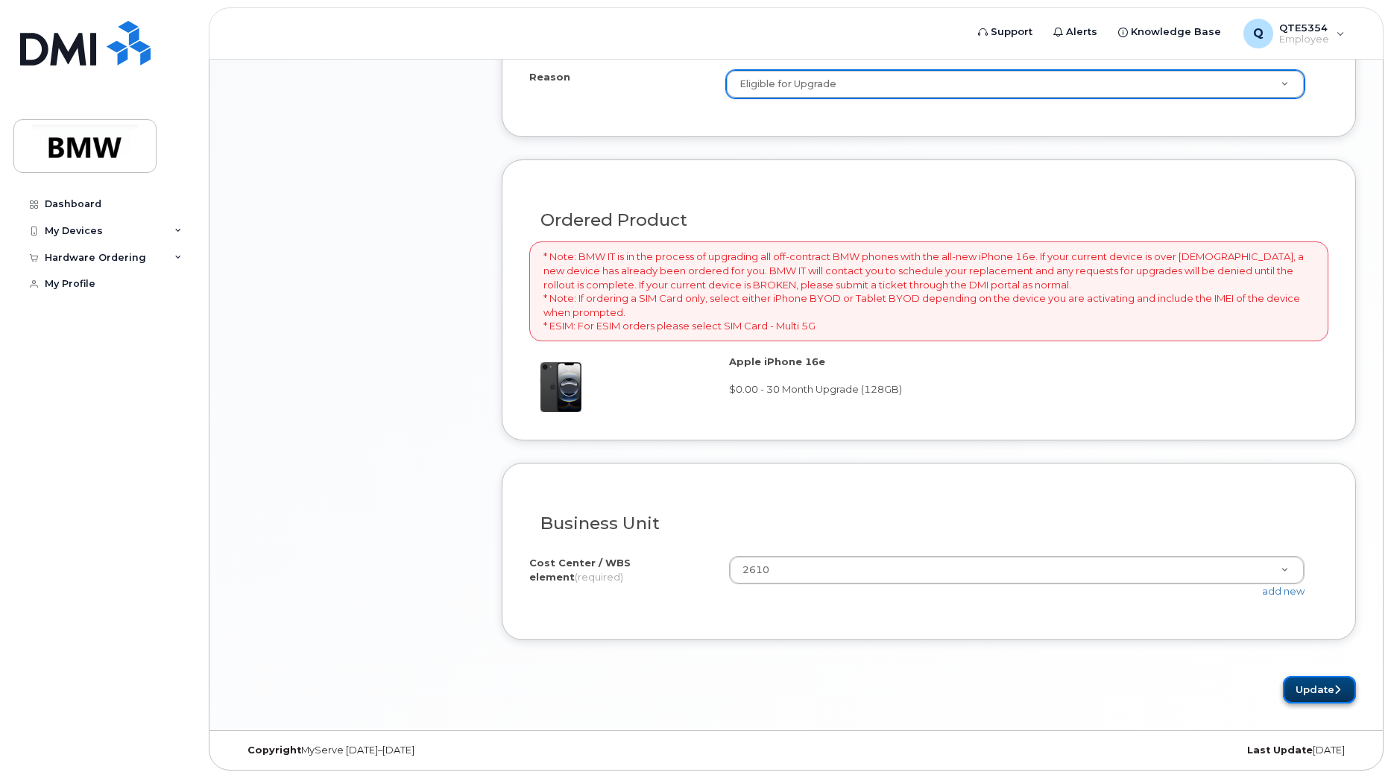
click at [1288, 689] on button "Update" at bounding box center [1319, 690] width 73 height 28
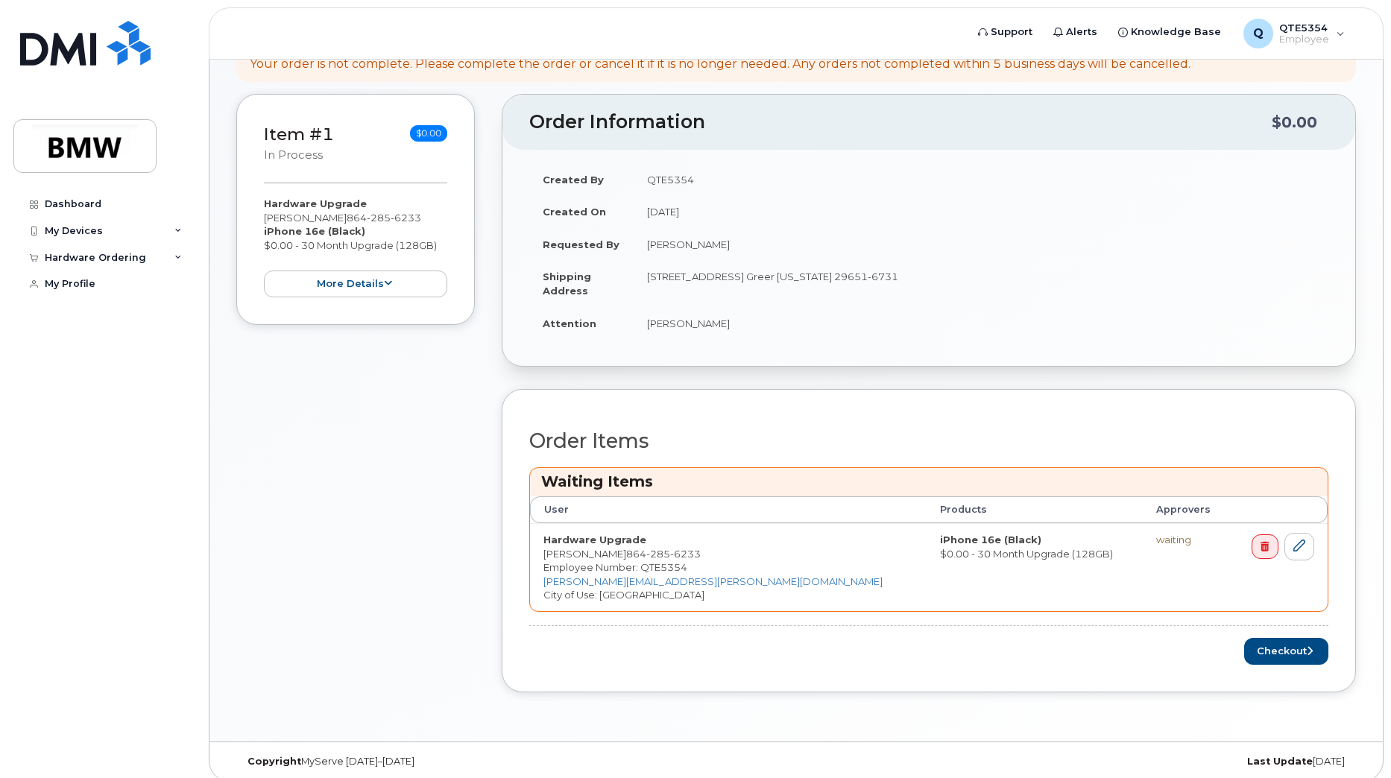
scroll to position [328, 0]
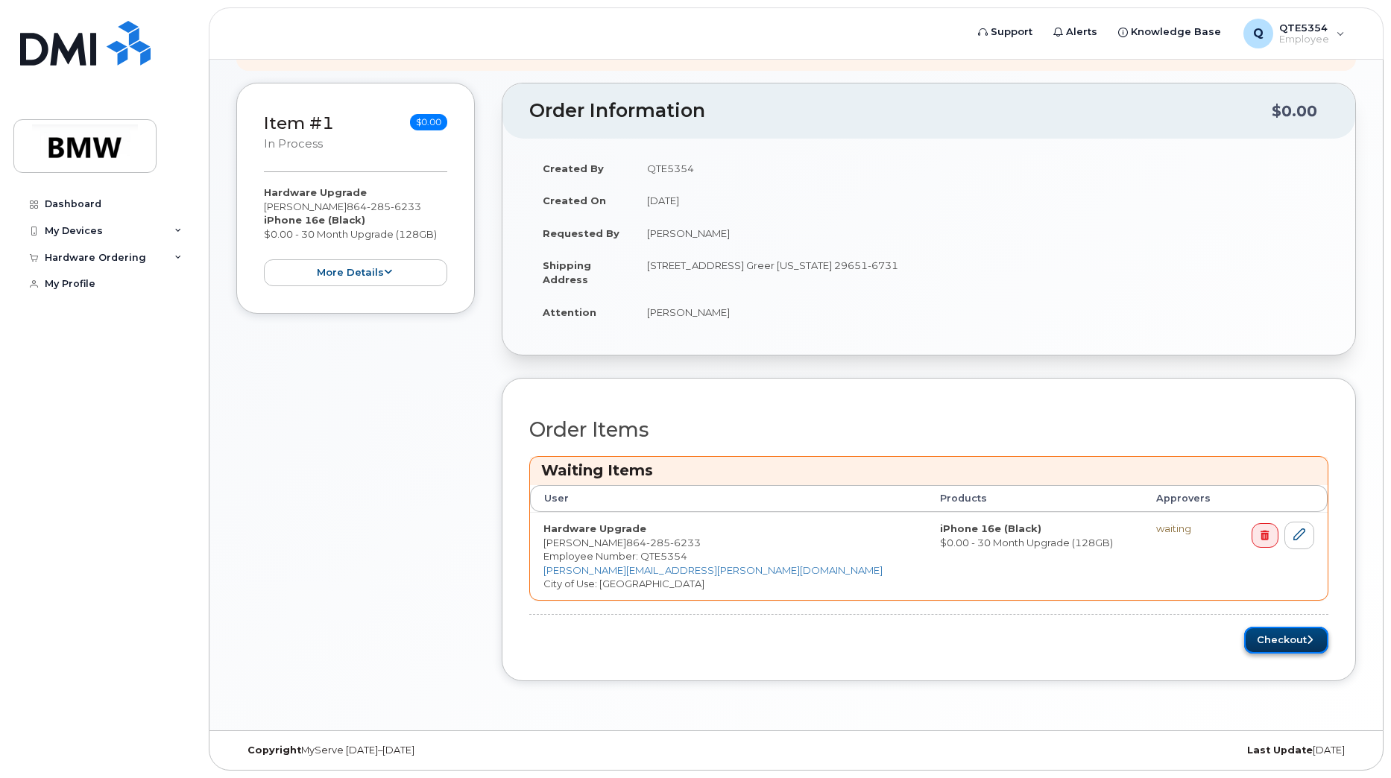
click at [1279, 642] on button "Checkout" at bounding box center [1286, 641] width 84 height 28
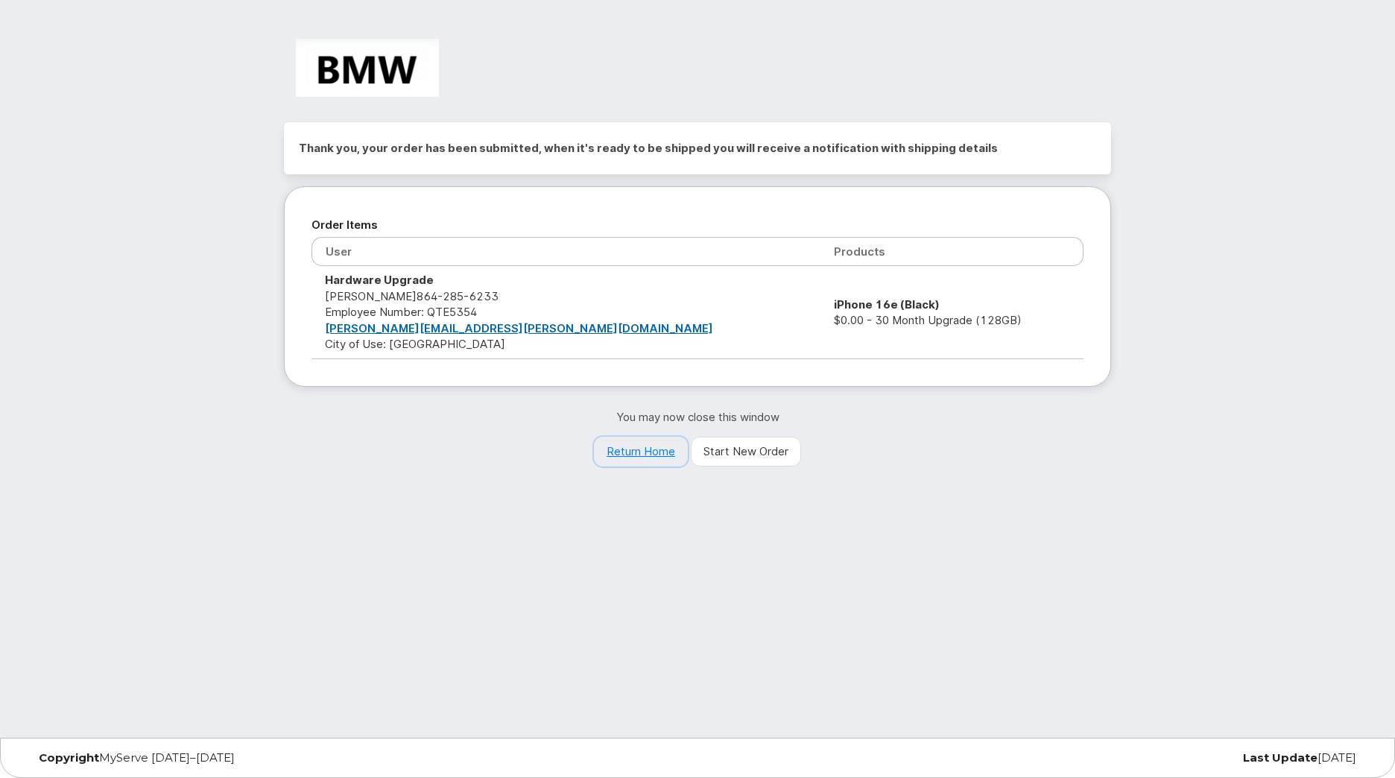
click at [649, 449] on link "Return Home" at bounding box center [641, 452] width 94 height 30
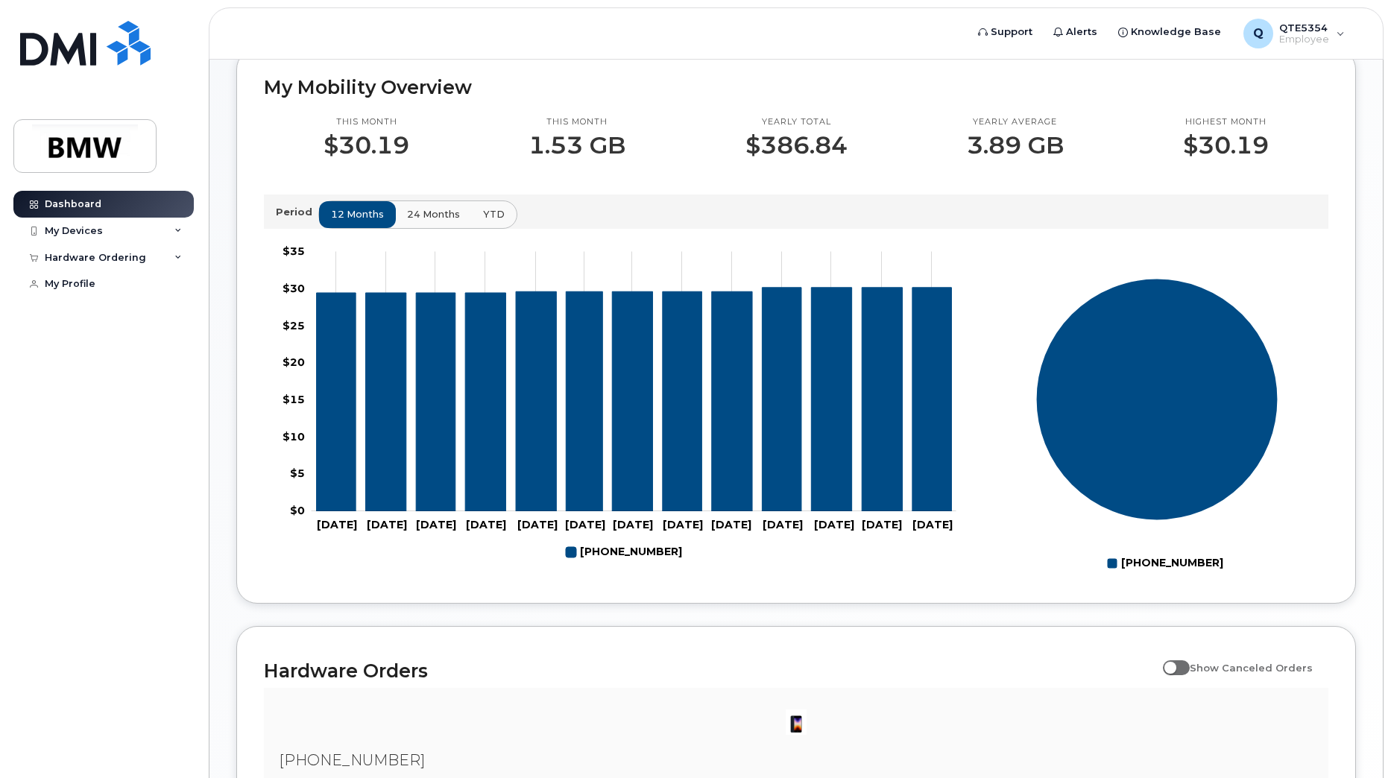
scroll to position [355, 0]
